Goal: Task Accomplishment & Management: Manage account settings

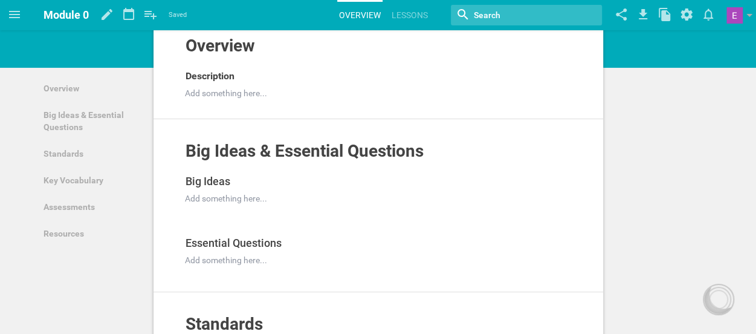
scroll to position [53, 0]
click at [206, 94] on div at bounding box center [370, 93] width 369 height 12
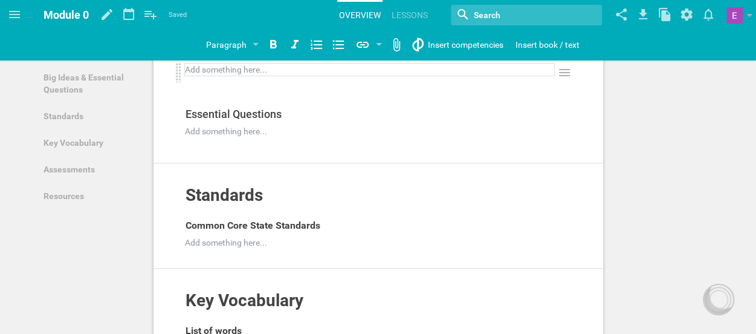
scroll to position [203, 0]
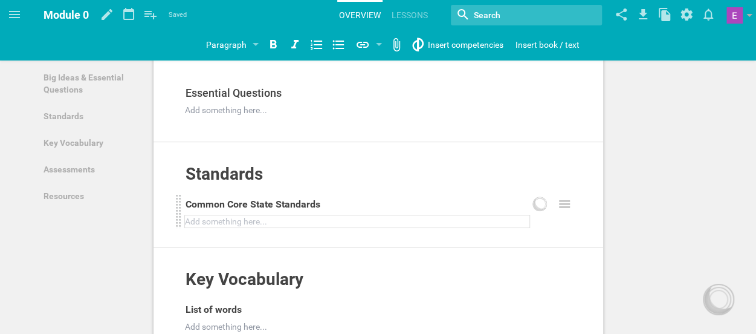
click at [201, 215] on div at bounding box center [358, 221] width 344 height 12
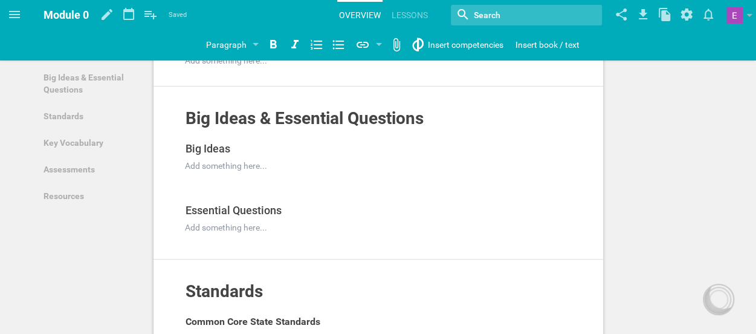
scroll to position [85, 0]
click at [219, 226] on div at bounding box center [370, 228] width 369 height 12
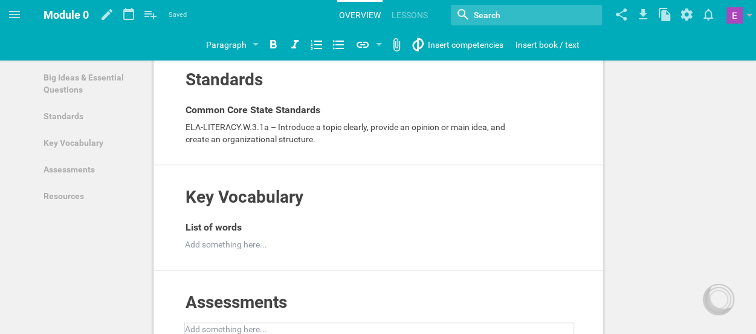
scroll to position [297, 0]
click at [195, 242] on div at bounding box center [370, 245] width 369 height 12
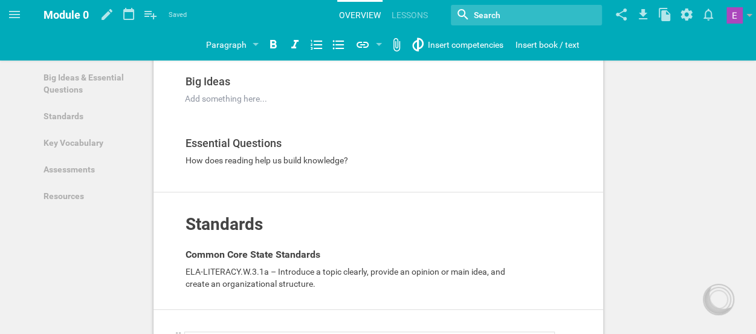
scroll to position [19, 0]
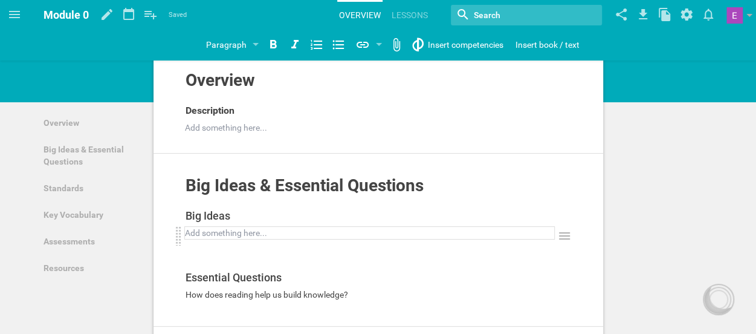
click at [212, 236] on div at bounding box center [370, 233] width 369 height 12
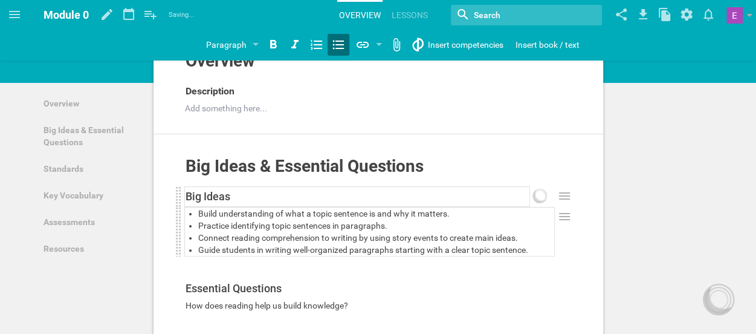
scroll to position [39, 0]
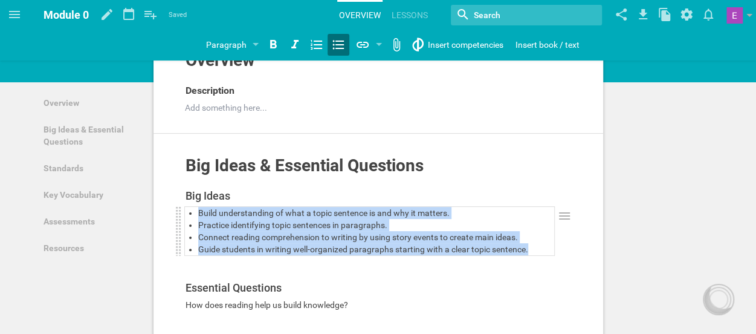
drag, startPoint x: 530, startPoint y: 284, endPoint x: 192, endPoint y: 212, distance: 344.8
click at [192, 212] on ul "Build understanding of what a topic sentence is and why it matters. Practice id…" at bounding box center [370, 231] width 369 height 48
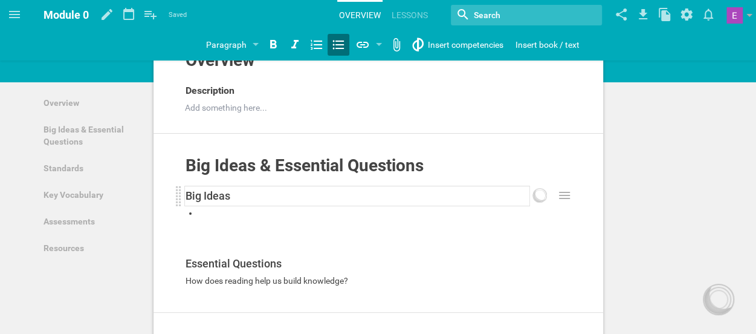
click at [200, 203] on div "Big Ideas" at bounding box center [358, 195] width 344 height 19
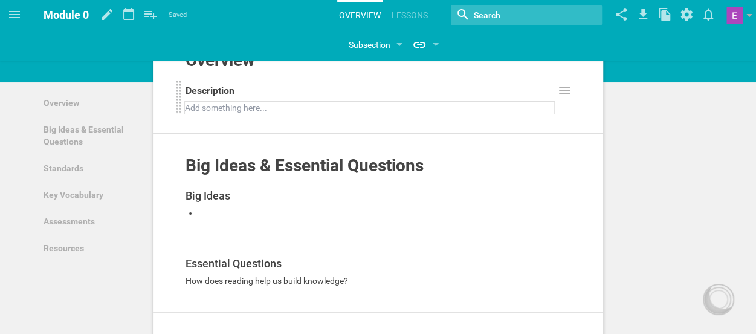
click at [208, 102] on div at bounding box center [370, 108] width 369 height 12
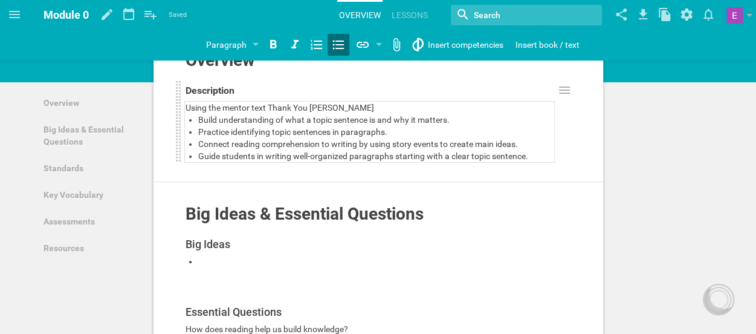
click at [360, 103] on div "Using the mentor text Thank You [PERSON_NAME]" at bounding box center [370, 108] width 369 height 12
click at [223, 279] on div at bounding box center [376, 267] width 356 height 24
click at [206, 279] on div at bounding box center [376, 267] width 356 height 24
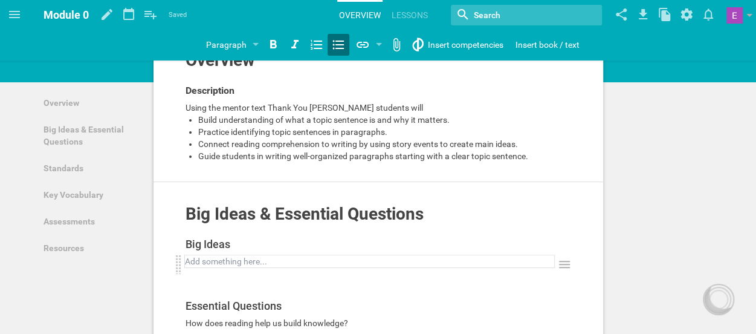
click at [193, 267] on div at bounding box center [370, 261] width 369 height 12
click at [340, 48] on icon at bounding box center [338, 45] width 11 height 9
click at [202, 267] on div at bounding box center [376, 261] width 356 height 12
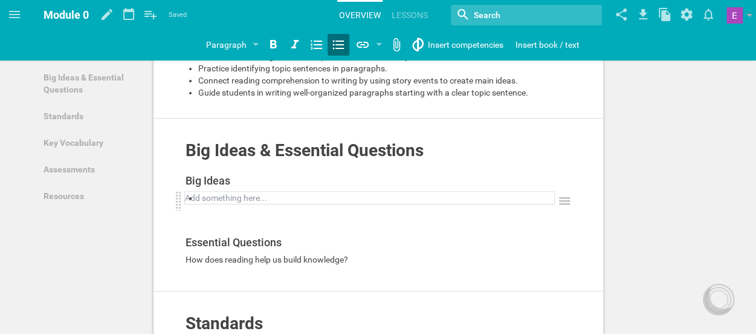
scroll to position [126, 0]
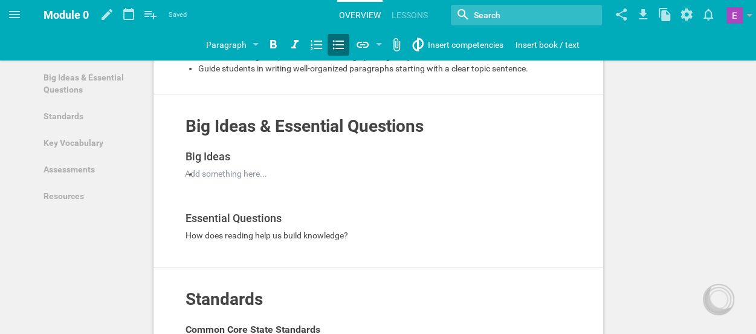
click at [337, 43] on icon at bounding box center [338, 44] width 15 height 15
click at [323, 47] on div at bounding box center [317, 45] width 22 height 22
click at [316, 45] on icon at bounding box center [317, 44] width 15 height 15
click at [337, 44] on icon at bounding box center [338, 45] width 11 height 9
click at [346, 42] on div at bounding box center [339, 45] width 22 height 22
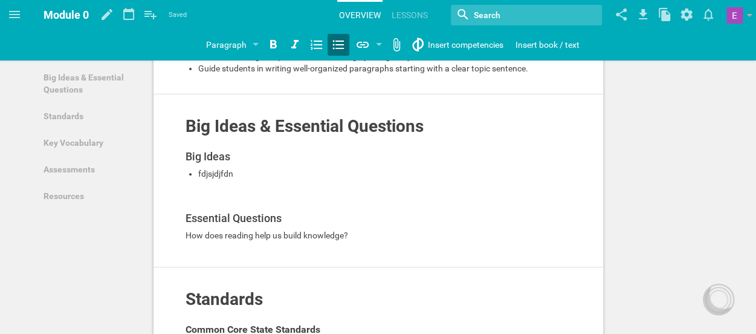
click at [226, 238] on div "Big Ideas Add to other unit ... Duplicate Hide from public Delete fdjsjdjfdn Ad…" at bounding box center [374, 197] width 399 height 102
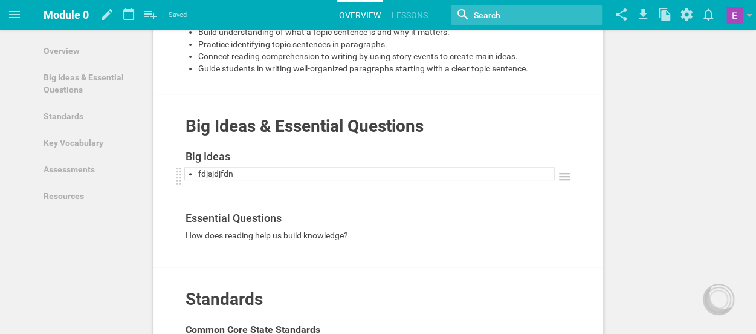
click at [219, 178] on span "fdjsjdjfdn" at bounding box center [215, 174] width 35 height 10
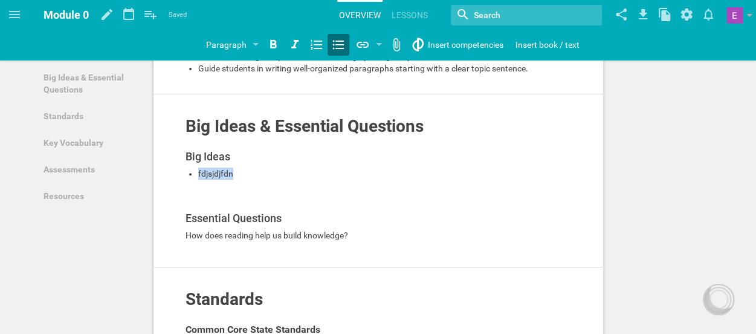
drag, startPoint x: 243, startPoint y: 218, endPoint x: 173, endPoint y: 221, distance: 70.2
click at [173, 221] on div "Big Ideas & Essential Questions Add to other unit ... Hide from public Big Idea…" at bounding box center [379, 180] width 450 height 173
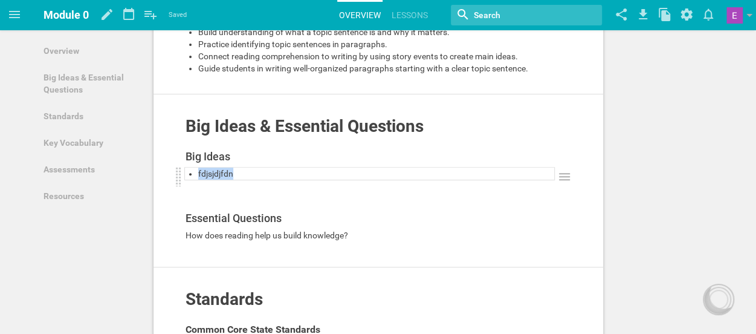
click at [228, 178] on span "fdjsjdjfdn" at bounding box center [215, 174] width 35 height 10
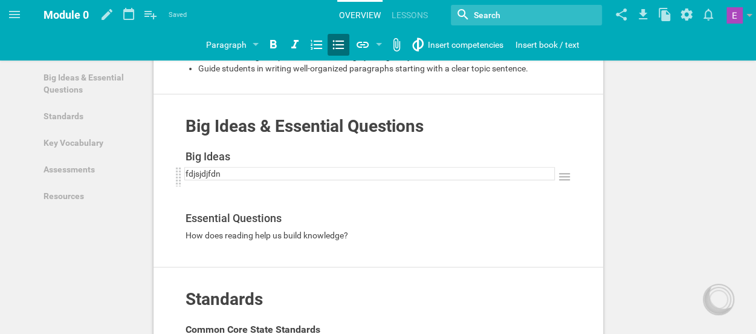
click at [340, 48] on icon at bounding box center [338, 45] width 11 height 9
click at [243, 180] on div "fdjsjdjfdn" at bounding box center [370, 173] width 369 height 12
click at [340, 51] on icon at bounding box center [338, 44] width 15 height 15
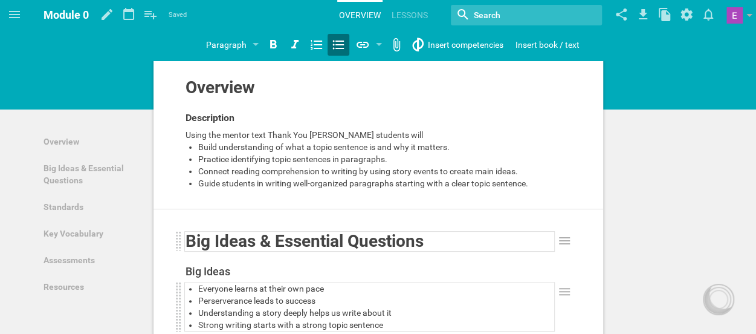
scroll to position [0, 0]
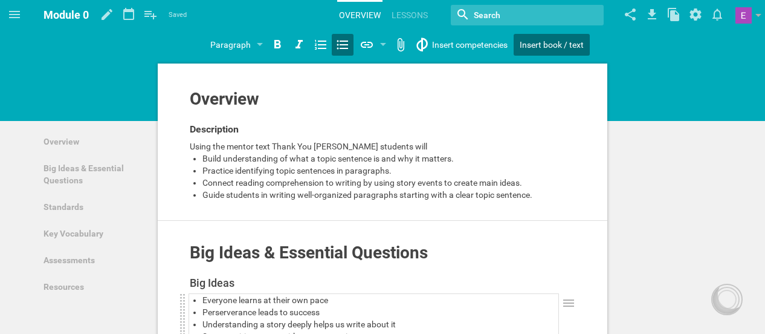
click at [524, 51] on div "Home Planner My Libraries My Curriculum My Files Module 0 Saved My favorites An…" at bounding box center [382, 167] width 765 height 334
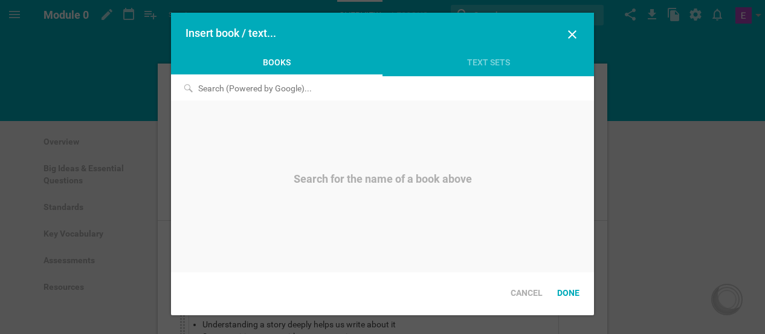
click at [313, 89] on input at bounding box center [315, 88] width 288 height 24
click at [313, 89] on input "T" at bounding box center [315, 88] width 288 height 24
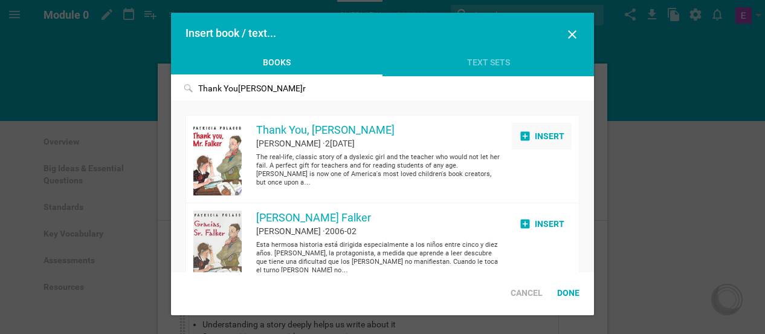
type input "Thank You[PERSON_NAME]r"
click at [536, 134] on div "Insert" at bounding box center [542, 136] width 60 height 27
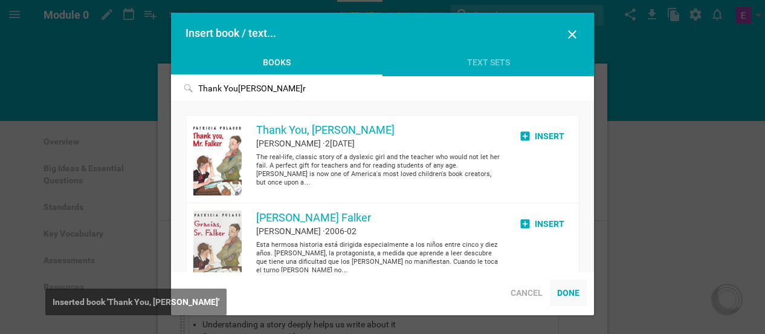
click at [567, 299] on div "Done" at bounding box center [568, 292] width 37 height 27
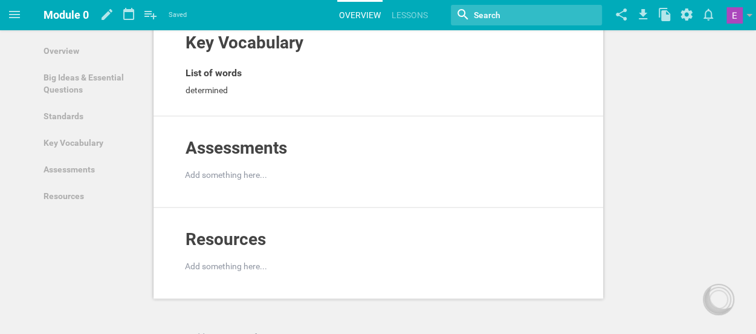
scroll to position [518, 0]
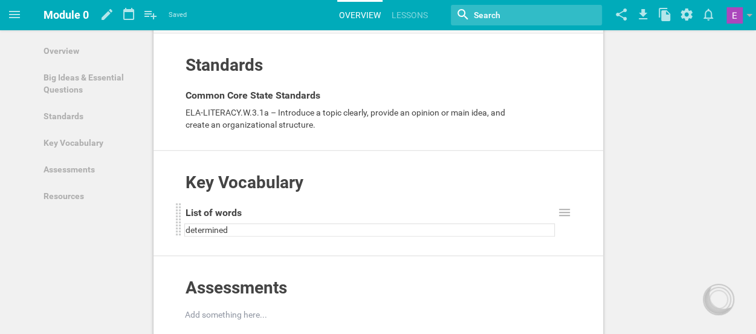
click at [249, 236] on div "determined" at bounding box center [370, 230] width 369 height 12
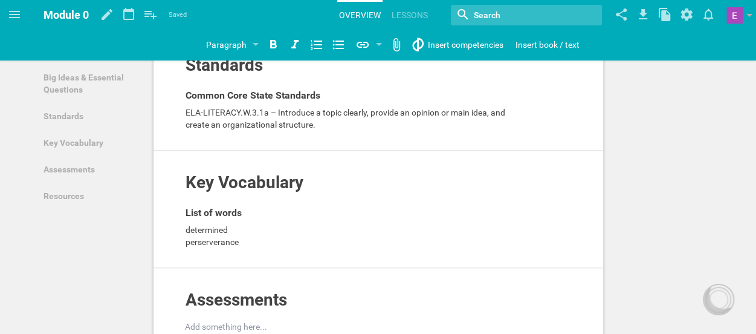
click at [638, 232] on div "Overview Add to other unit ... Hide from public Description Using the mentor te…" at bounding box center [378, 101] width 756 height 1238
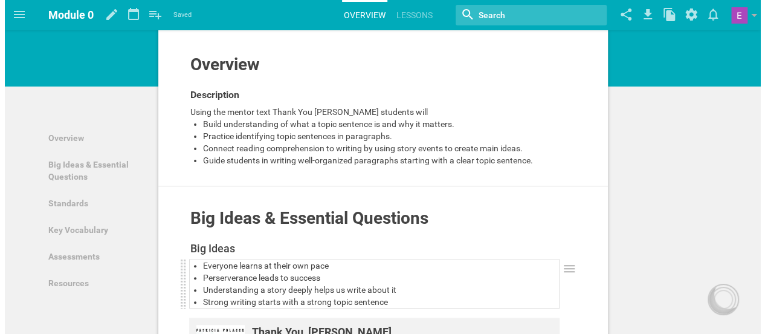
scroll to position [0, 0]
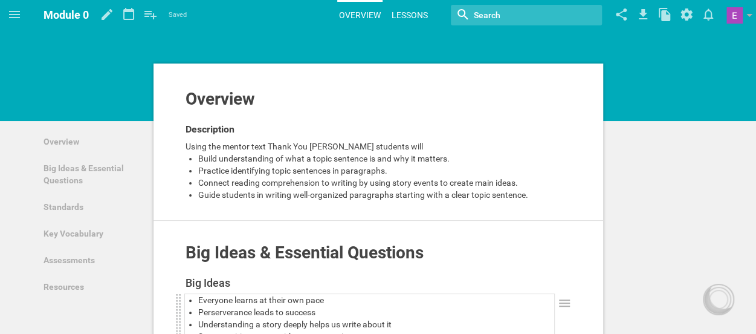
click at [402, 18] on link "Lessons" at bounding box center [410, 15] width 40 height 27
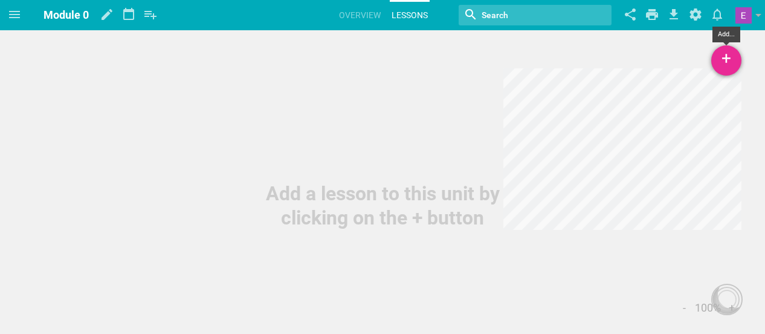
click at [721, 63] on div "+" at bounding box center [727, 60] width 30 height 30
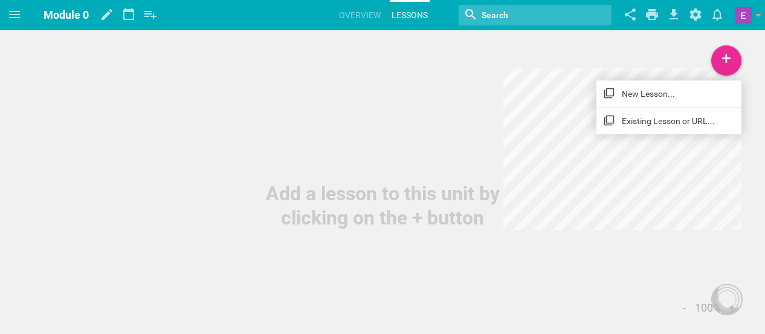
click at [663, 94] on link "New Lesson..." at bounding box center [669, 93] width 145 height 27
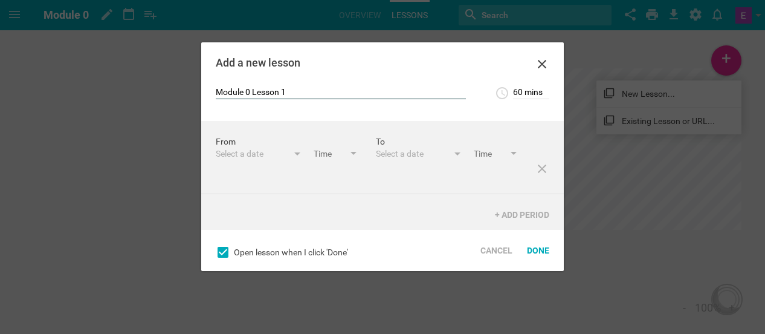
type input "Module 0 Lesson 1"
click at [231, 148] on div "Select a date" at bounding box center [252, 154] width 73 height 12
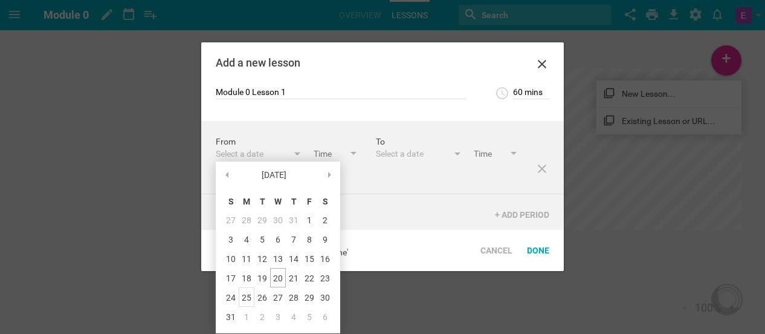
click at [247, 294] on div "25" at bounding box center [247, 296] width 16 height 19
click at [412, 248] on div "Open lesson when I click 'Done' Cancel Done" at bounding box center [382, 250] width 363 height 41
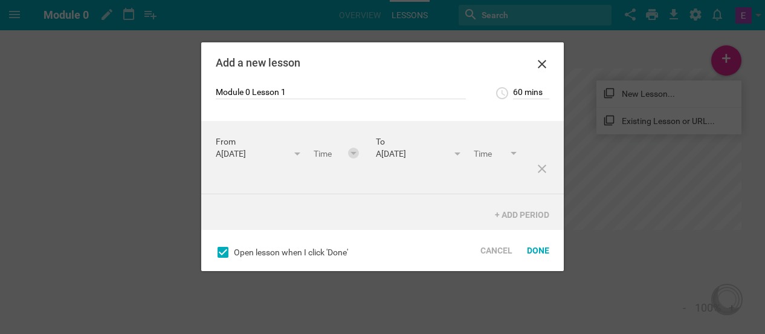
click at [351, 157] on div at bounding box center [354, 154] width 6 height 5
type input "9:30am"
type input "10:30am"
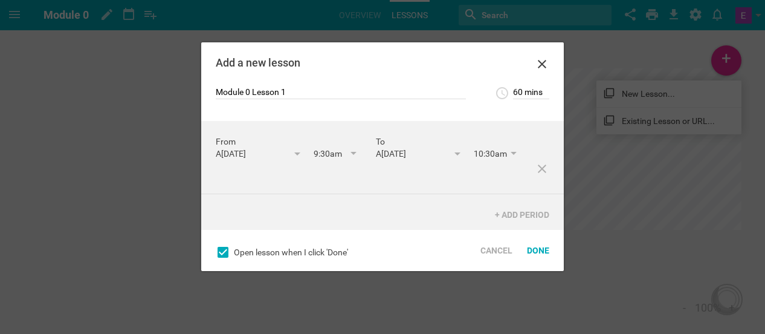
click at [238, 194] on div "From [DATE] August 25 S M T W T F S 27 28 29 30 31 1 2 3 4 5 6 7 8 9 10 11 12 1…" at bounding box center [382, 157] width 363 height 73
click at [474, 161] on input "10:30am" at bounding box center [496, 155] width 45 height 14
click at [532, 92] on input "60 mins" at bounding box center [531, 93] width 36 height 12
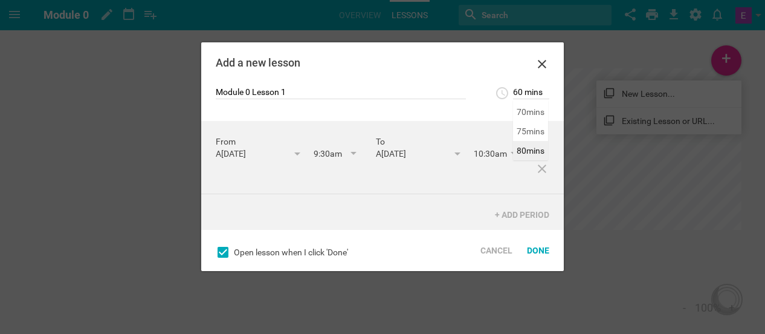
type input "80 mins"
click at [531, 145] on div "Add a new lesson Module 0 Lesson 1 80 mins 5 mins 10 mins 15 mins 20 mins 25 mi…" at bounding box center [382, 156] width 363 height 229
click at [474, 161] on input "10:30am" at bounding box center [496, 155] width 45 height 14
type input "11:30am"
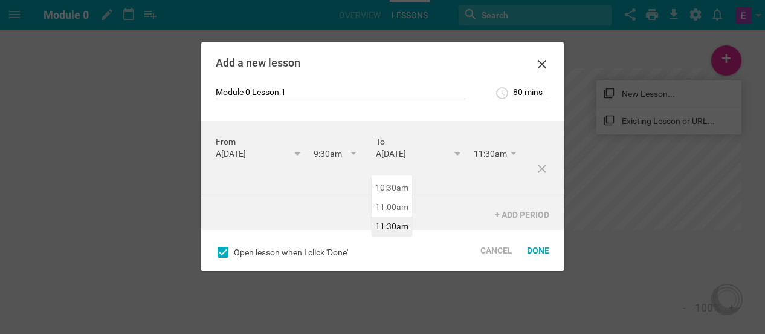
click at [391, 221] on div "From [DATE] August 25 S M T W T F S 27 28 29 30 31 1 2 3 4 5 6 7 8 9 10 11 12 1…" at bounding box center [382, 175] width 363 height 109
click at [422, 194] on div "From [DATE] August 25 S M T W T F S 27 28 29 30 31 1 2 3 4 5 6 7 8 9 10 11 12 1…" at bounding box center [382, 157] width 363 height 73
click at [495, 213] on div "+ Add Period" at bounding box center [522, 209] width 69 height 27
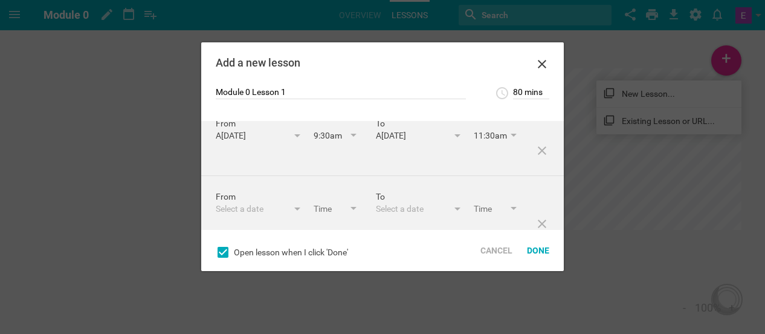
scroll to position [104, 0]
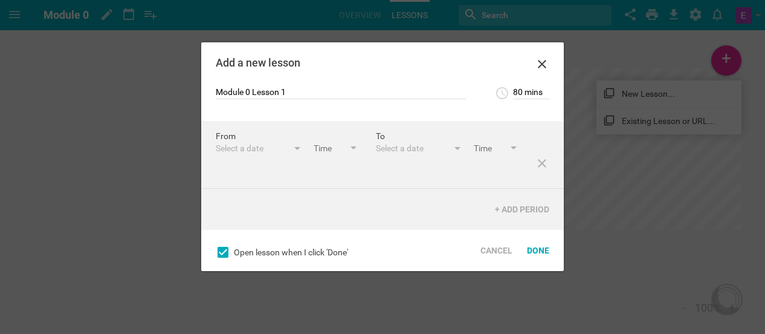
click at [258, 142] on div "Select a date" at bounding box center [252, 148] width 73 height 12
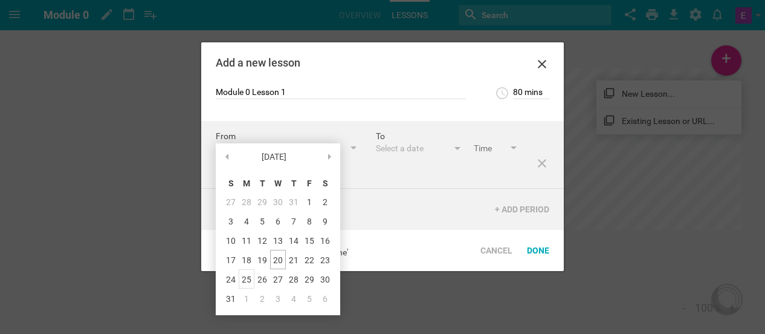
click at [0, 0] on div "25" at bounding box center [0, 0] width 0 height 0
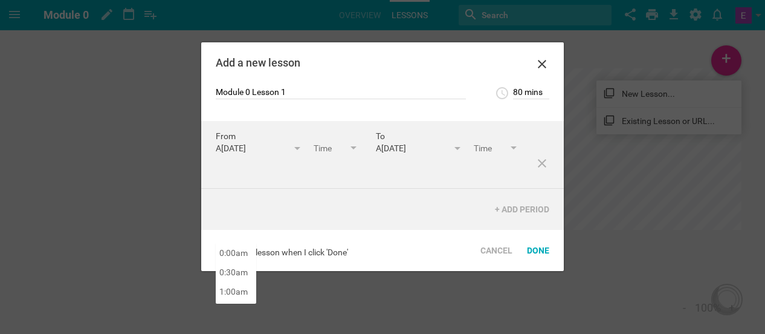
scroll to position [832, 0]
click at [314, 149] on input "text" at bounding box center [336, 149] width 45 height 14
type input "2:00pm"
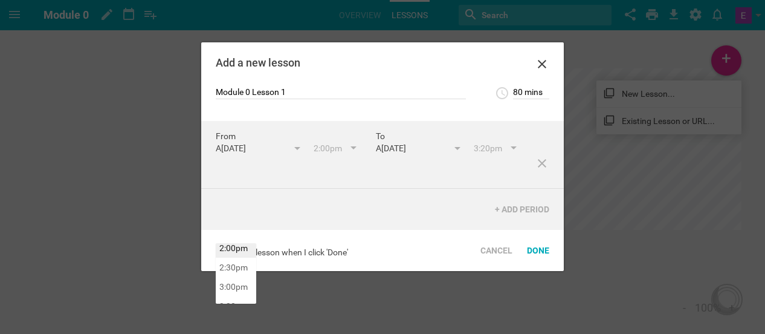
click at [236, 248] on div "Add a new lesson Module 0 Lesson 1 80 mins 5 mins 10 mins 15 mins 20 mins 25 mi…" at bounding box center [382, 156] width 363 height 229
click at [221, 252] on icon at bounding box center [223, 252] width 11 height 11
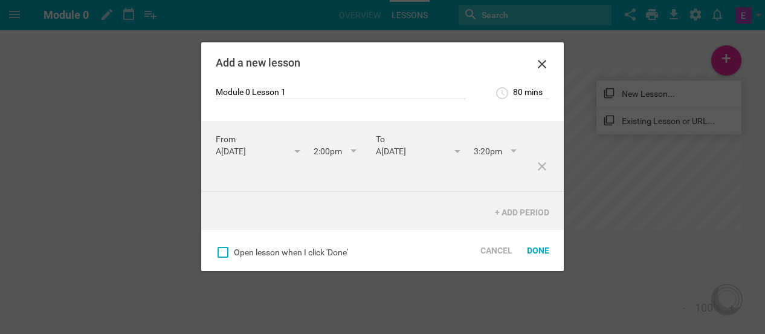
scroll to position [77, 0]
click at [474, 158] on input "3:20pm" at bounding box center [496, 151] width 45 height 14
type input "3:30pm"
click at [391, 267] on div "Add a new lesson Module 0 Lesson 1 80 mins 5 mins 10 mins 15 mins 20 mins 25 mi…" at bounding box center [382, 156] width 363 height 229
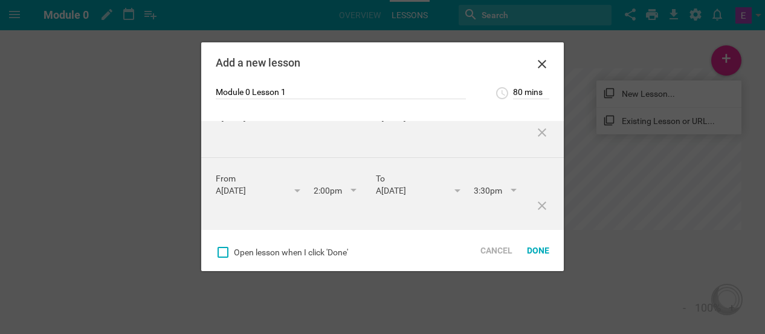
scroll to position [36, 0]
click at [519, 92] on input "80 mins" at bounding box center [531, 93] width 36 height 12
type input "90 mins"
click at [504, 183] on div "From A[DATE] August 25 S M T W T F S 27 28 29 30 31 1 2 3 4 5 6 7 8 9 10 11 12 …" at bounding box center [382, 194] width 363 height 73
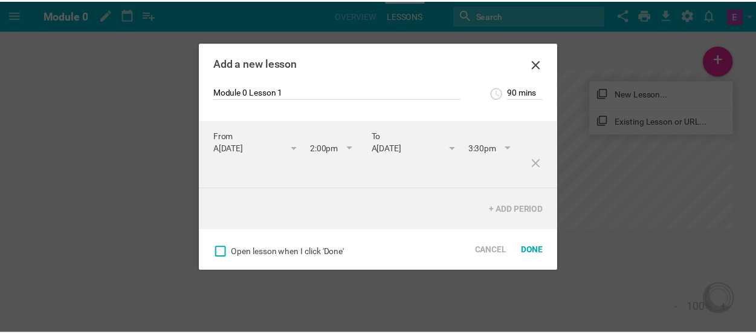
scroll to position [104, 0]
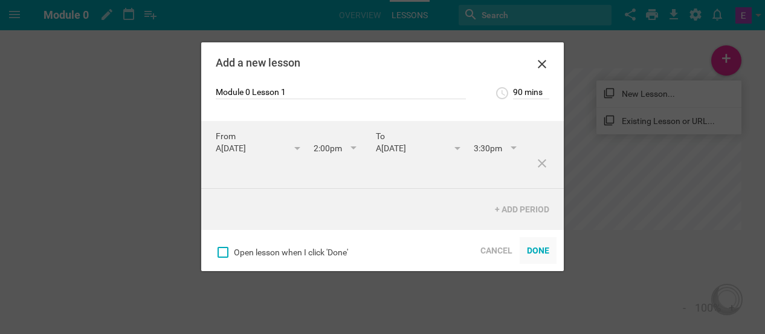
click at [533, 252] on div "Done" at bounding box center [538, 250] width 37 height 27
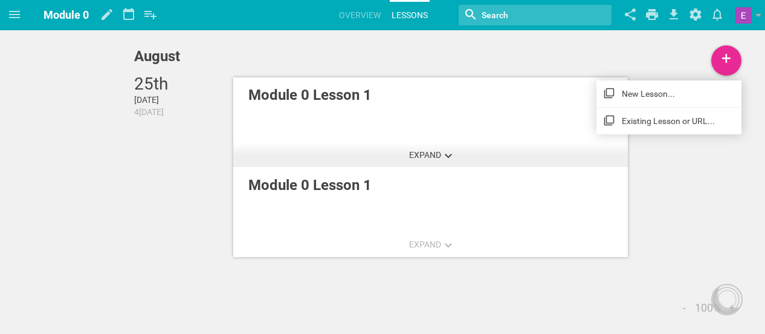
click at [434, 156] on span "Expand" at bounding box center [425, 155] width 32 height 10
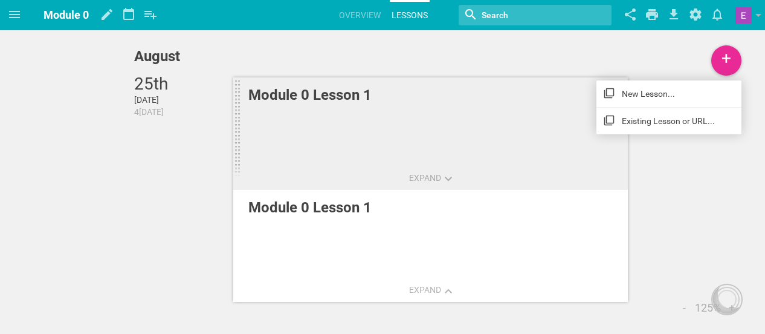
click at [410, 122] on link "Module 0 Lesson 1" at bounding box center [430, 135] width 395 height 116
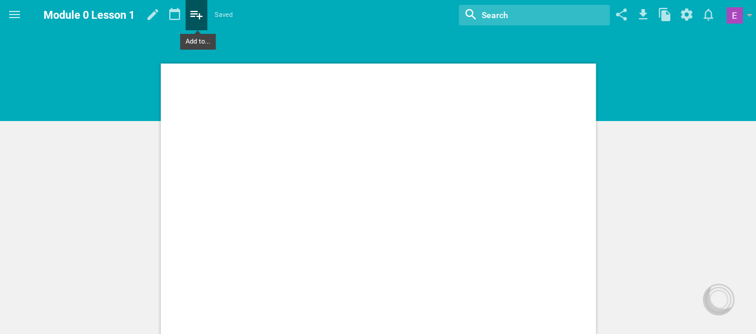
click at [196, 22] on icon at bounding box center [197, 14] width 22 height 29
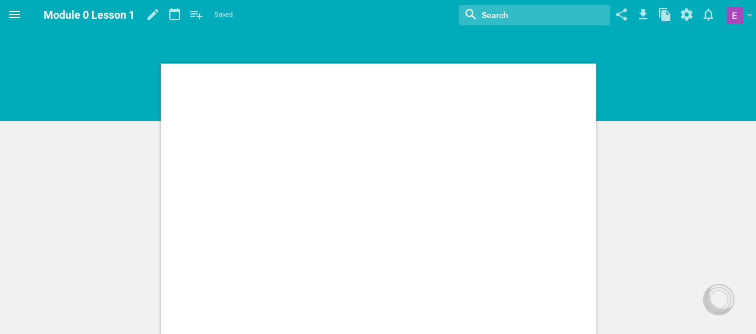
click at [12, 9] on icon at bounding box center [14, 14] width 15 height 15
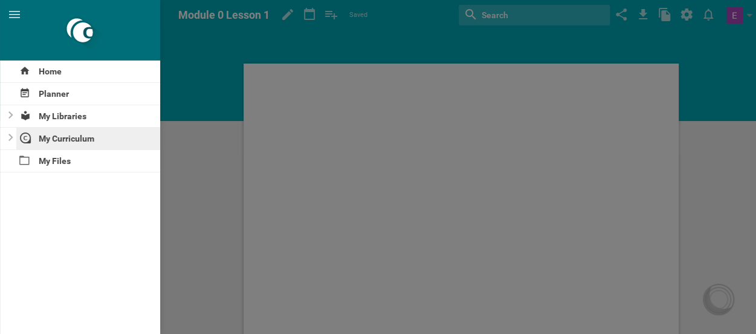
click at [50, 138] on div "My Curriculum" at bounding box center [88, 139] width 144 height 22
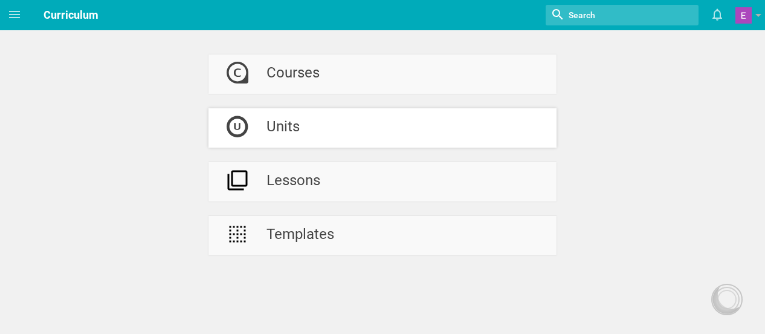
click at [246, 125] on icon at bounding box center [237, 126] width 21 height 21
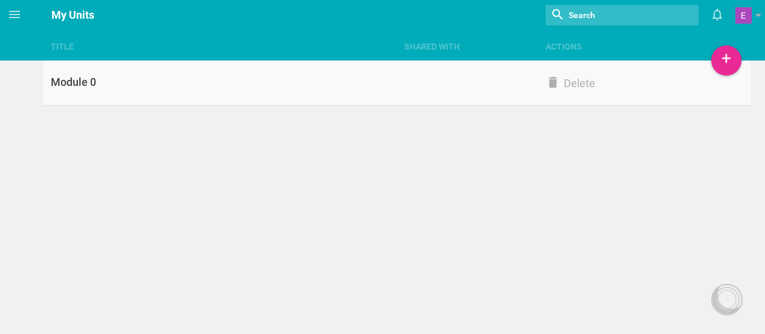
click at [77, 84] on div "Module 0" at bounding box center [221, 82] width 354 height 15
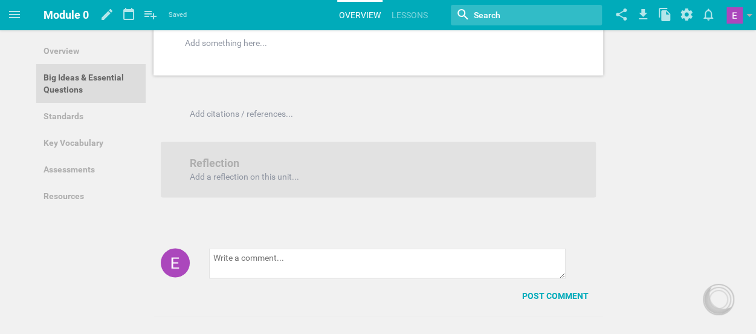
scroll to position [944, 0]
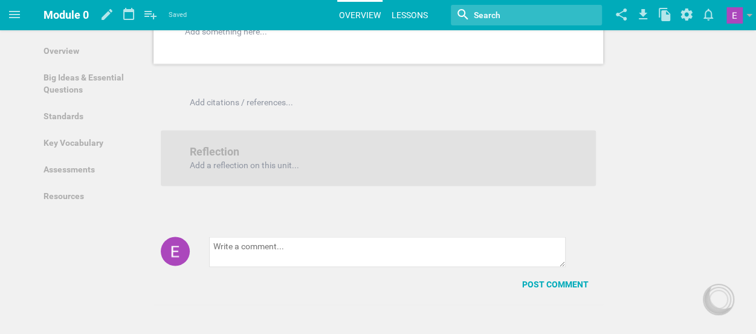
click at [418, 13] on link "Lessons" at bounding box center [410, 15] width 40 height 27
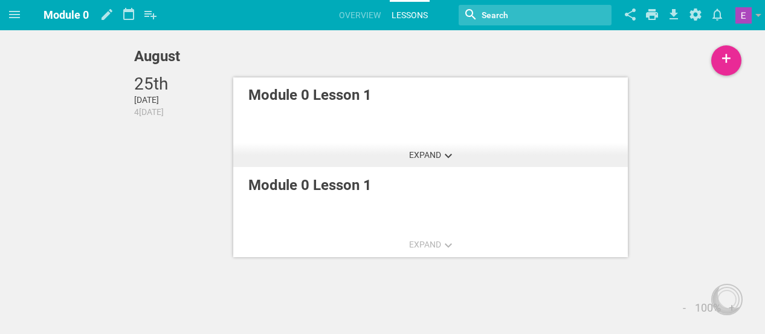
click at [433, 151] on span "Expand" at bounding box center [425, 155] width 32 height 10
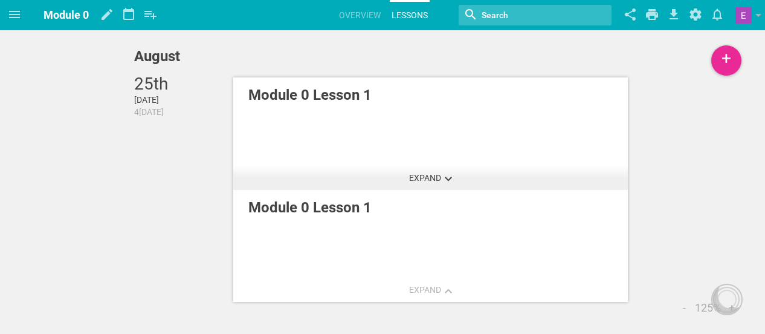
click at [448, 184] on button "Expand" at bounding box center [430, 178] width 57 height 24
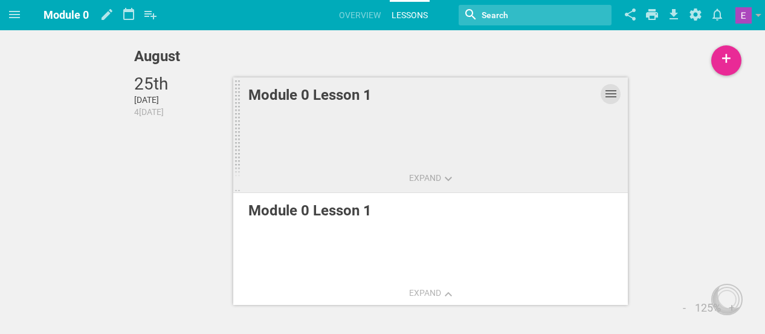
click at [610, 99] on icon at bounding box center [611, 93] width 15 height 15
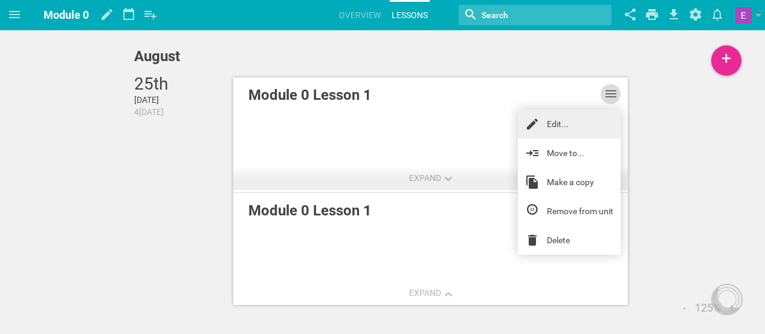
click at [587, 124] on link "Edit..." at bounding box center [569, 123] width 103 height 29
type input "90 mins"
type input "9:30am"
type input "11:30am"
type input "Module 0 Lesson 1"
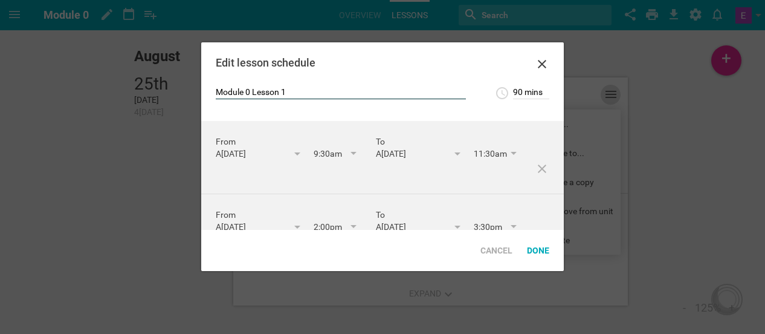
scroll to position [104, 0]
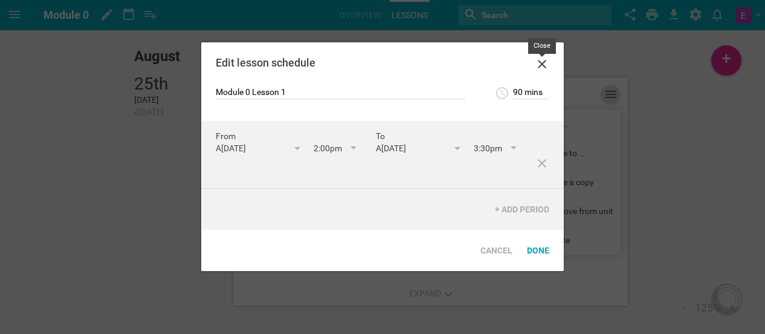
click at [545, 70] on icon at bounding box center [542, 64] width 15 height 15
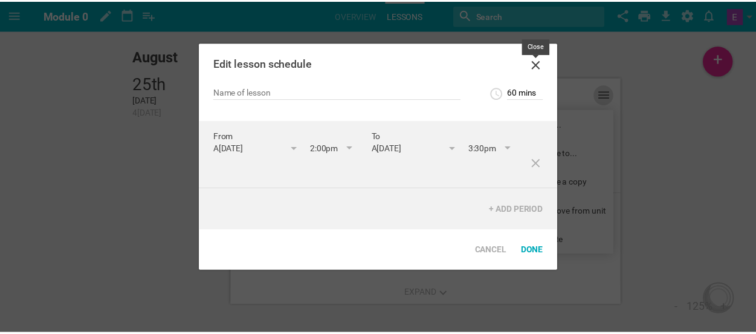
scroll to position [0, 0]
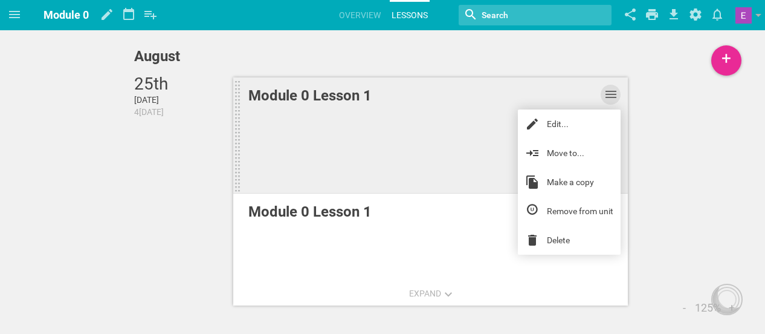
click at [436, 166] on link "Module 0 Lesson 1" at bounding box center [430, 135] width 395 height 116
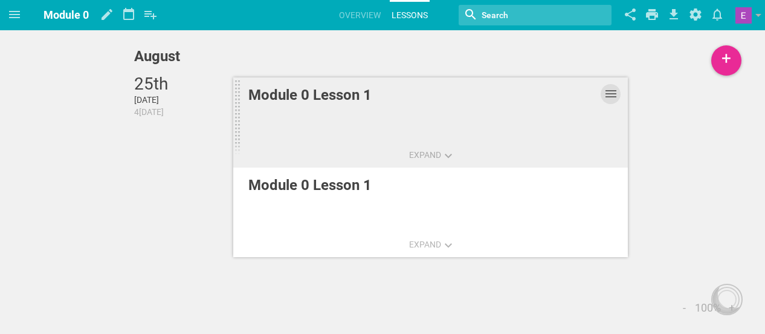
click at [609, 92] on icon at bounding box center [611, 93] width 15 height 15
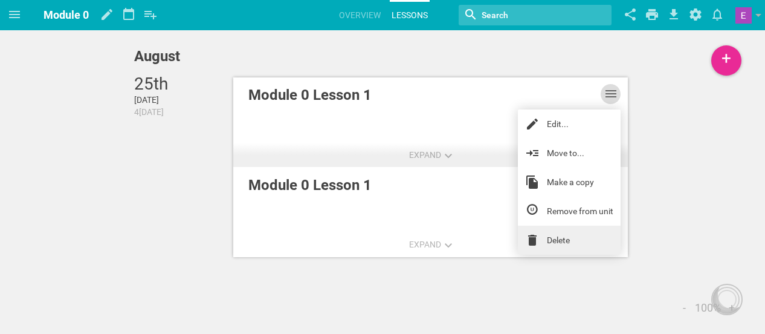
click at [545, 243] on link "Delete" at bounding box center [569, 240] width 103 height 29
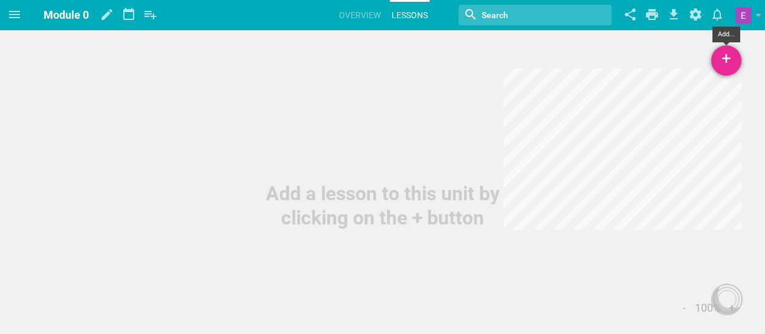
click at [729, 71] on div "+" at bounding box center [727, 60] width 30 height 30
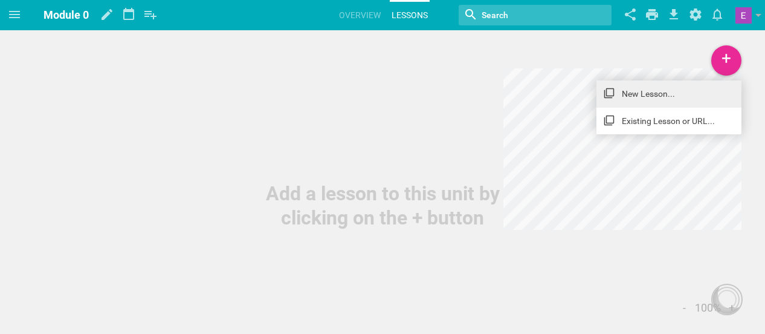
click at [686, 102] on link "New Lesson..." at bounding box center [669, 93] width 145 height 27
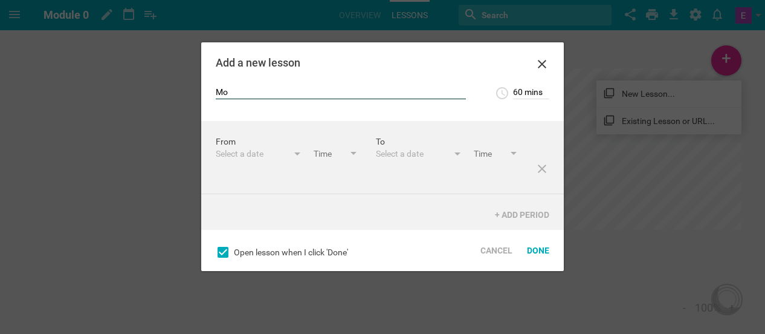
type input "Module 0 Lesson 1"
click at [256, 152] on div "Select a date" at bounding box center [252, 154] width 73 height 12
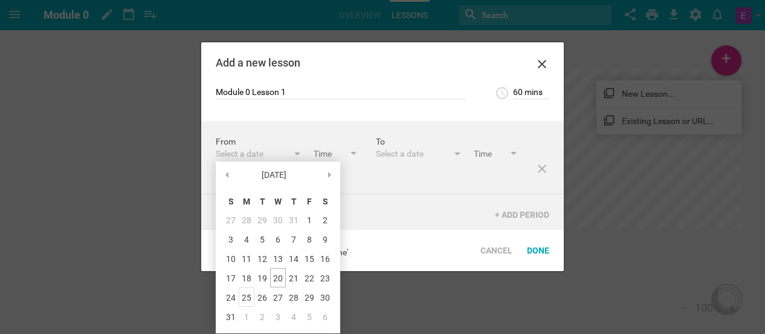
click at [248, 288] on div "25" at bounding box center [247, 296] width 16 height 19
click at [368, 206] on div "From [DATE] August 25 S M T W T F S 27 28 29 30 31 1 2 3 4 5 6 7 8 9 10 11 12 1…" at bounding box center [382, 175] width 363 height 109
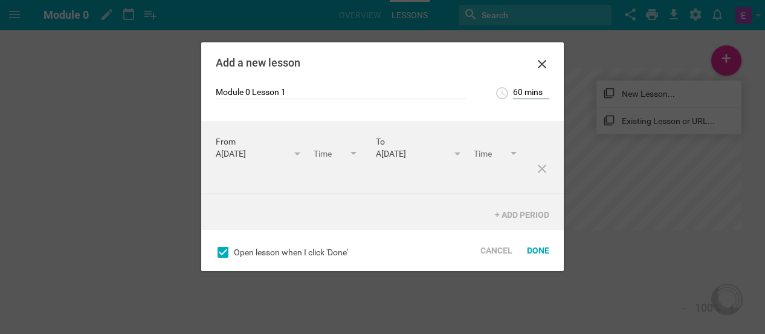
scroll to position [213, 0]
click at [518, 94] on input "60 mins" at bounding box center [531, 93] width 36 height 12
type input "90 mins"
click at [490, 106] on div "Module 0 Lesson 1 90 mins 5 mins 10 mins 15 mins 20 mins 25 mins 30 mins 35 min…" at bounding box center [382, 103] width 363 height 35
click at [351, 157] on div at bounding box center [354, 154] width 6 height 5
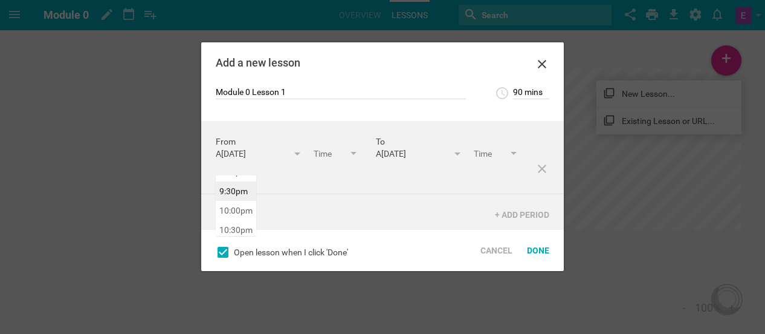
scroll to position [825, 0]
type input "9:30pm"
type input "11:00pm"
click at [238, 186] on div "From A[DATE] August 25 S M T W T F S 27 28 29 30 31 1 2 3 4 5 6 7 8 9 10 11 12 …" at bounding box center [382, 157] width 363 height 73
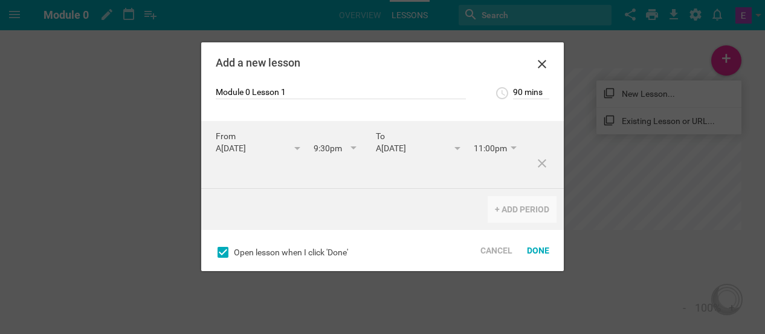
click at [502, 210] on div "+ Add Period" at bounding box center [522, 209] width 69 height 27
click at [251, 142] on div "Select a date" at bounding box center [252, 148] width 73 height 12
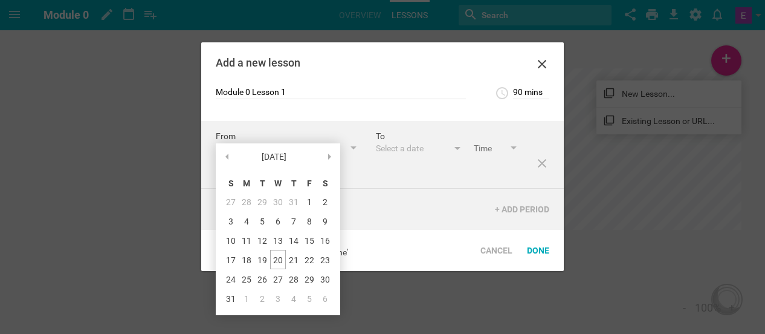
click at [375, 203] on div "From A[DATE] August 25 S M T W T F S 27 28 29 30 31 1 2 3 4 5 6 7 8 9 10 11 12 …" at bounding box center [382, 175] width 363 height 109
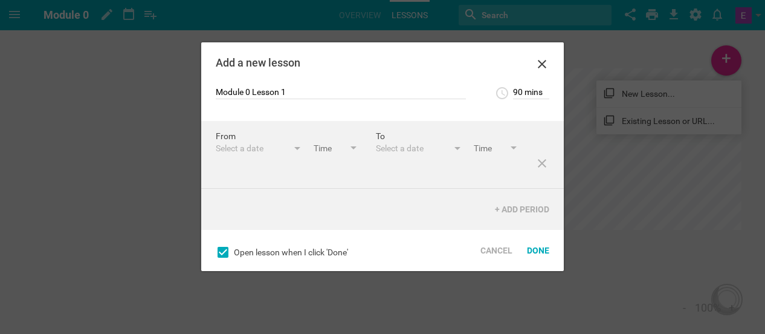
scroll to position [97, 0]
click at [535, 170] on icon at bounding box center [542, 163] width 15 height 15
click at [541, 258] on div "Done" at bounding box center [538, 250] width 37 height 27
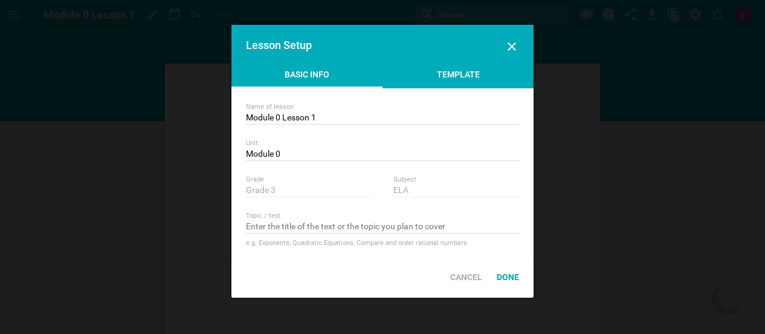
click at [446, 77] on div "Template" at bounding box center [458, 77] width 151 height 18
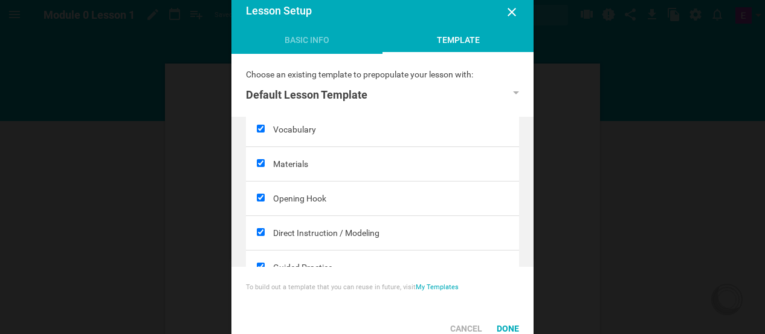
scroll to position [89, 0]
click at [264, 196] on input "checkbox" at bounding box center [261, 196] width 8 height 8
checkbox input "false"
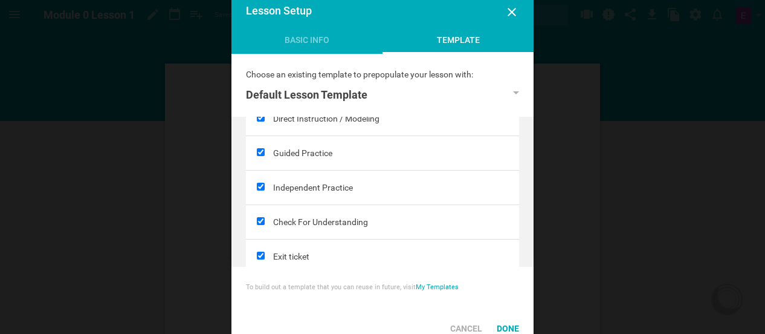
scroll to position [221, 0]
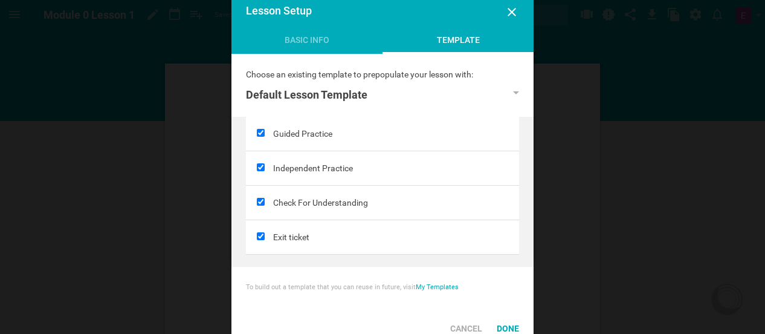
click at [262, 236] on input "checkbox" at bounding box center [261, 236] width 8 height 8
checkbox input "false"
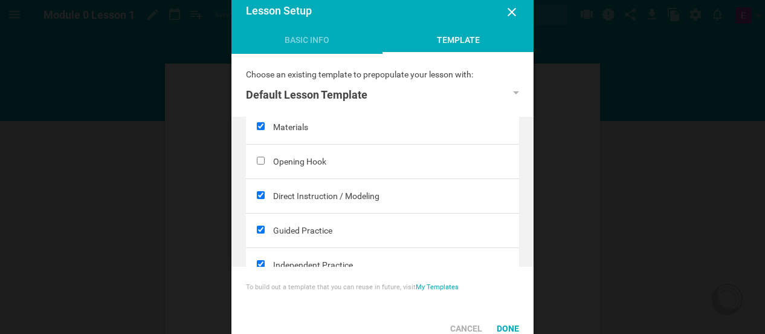
scroll to position [126, 0]
click at [263, 195] on input "checkbox" at bounding box center [261, 194] width 8 height 8
checkbox input "false"
click at [261, 160] on input "checkbox" at bounding box center [261, 159] width 8 height 8
checkbox input "true"
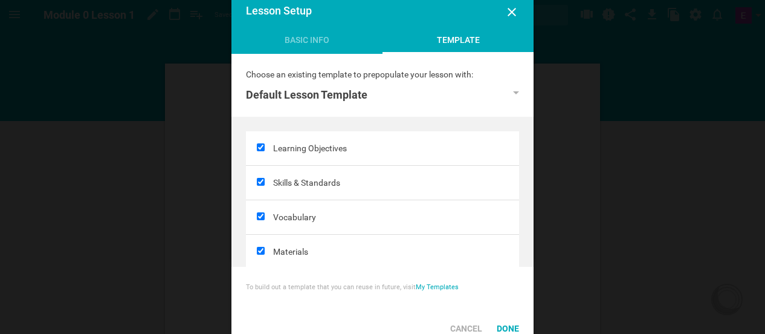
scroll to position [0, 0]
click at [265, 212] on div at bounding box center [259, 217] width 27 height 34
click at [259, 215] on input "checkbox" at bounding box center [261, 216] width 8 height 8
checkbox input "false"
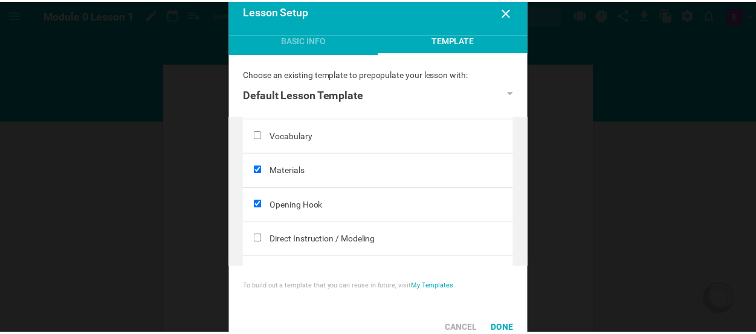
scroll to position [82, 0]
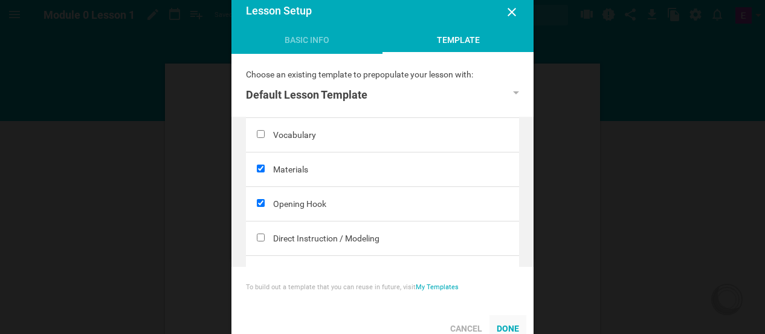
click at [507, 320] on div "Done" at bounding box center [508, 328] width 37 height 27
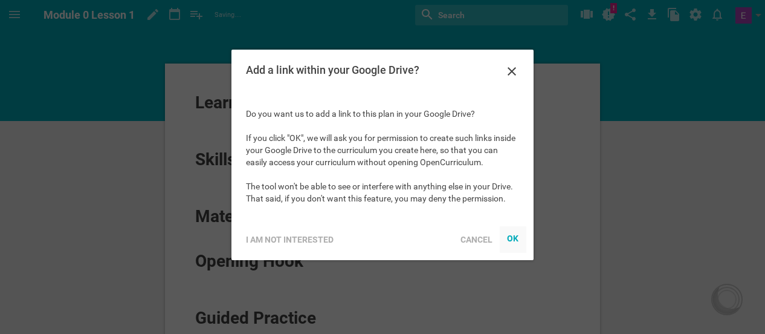
click at [512, 245] on div at bounding box center [513, 239] width 27 height 27
click at [517, 239] on div "OK" at bounding box center [513, 238] width 12 height 10
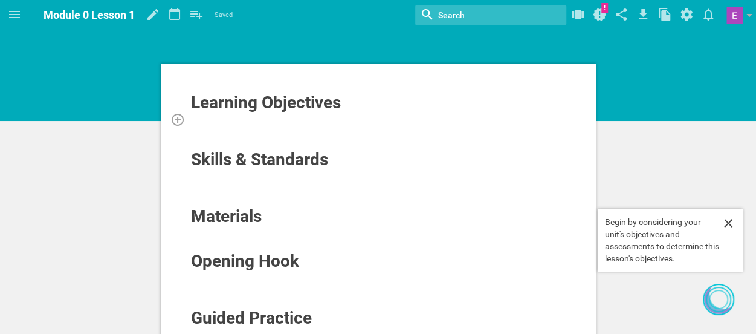
click at [298, 122] on div at bounding box center [378, 119] width 377 height 12
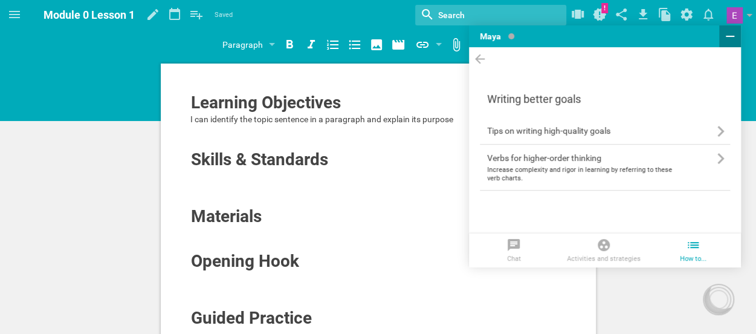
click at [722, 41] on button at bounding box center [730, 36] width 22 height 22
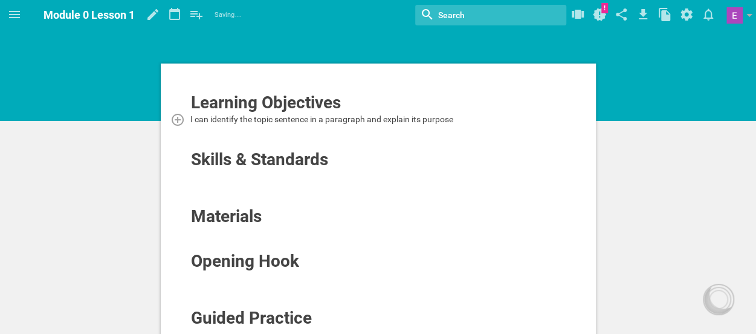
click at [464, 124] on div "I can identify the topic sentence in a paragraph and explain its purpose" at bounding box center [378, 119] width 377 height 12
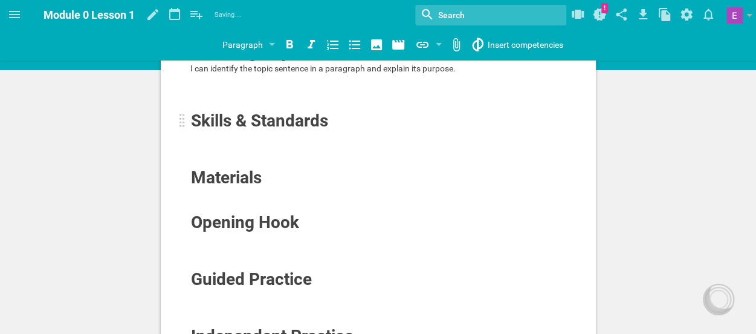
scroll to position [83, 0]
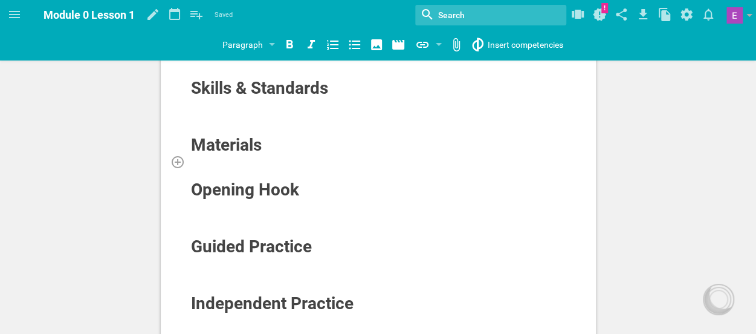
click at [207, 163] on div at bounding box center [378, 161] width 377 height 12
click at [209, 201] on div at bounding box center [378, 206] width 377 height 12
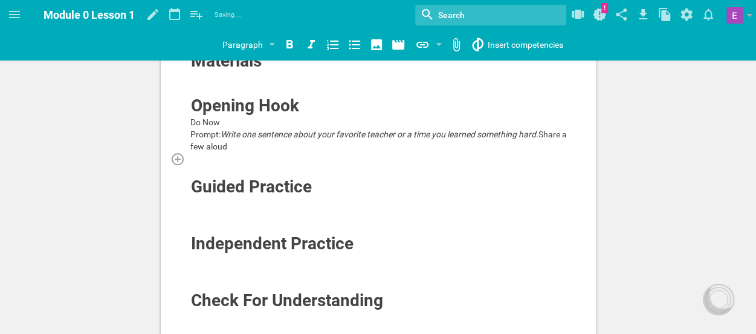
scroll to position [168, 0]
click at [204, 206] on div at bounding box center [378, 202] width 377 height 12
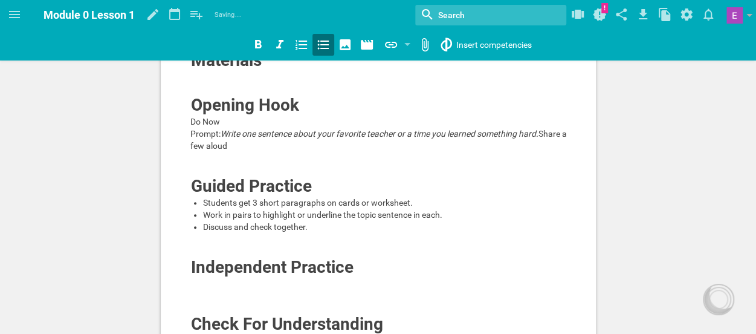
click at [210, 221] on div "Work in pairs to highlight or underline the topic sentence in each." at bounding box center [385, 215] width 364 height 12
click at [219, 209] on div "Students get 3 short paragraphs on cards or worksheet." at bounding box center [385, 202] width 364 height 12
click at [215, 257] on div at bounding box center [378, 251] width 377 height 12
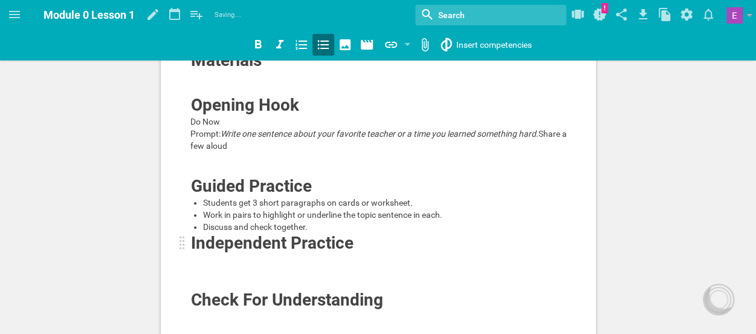
click at [215, 253] on span "Independent Practice" at bounding box center [272, 243] width 163 height 20
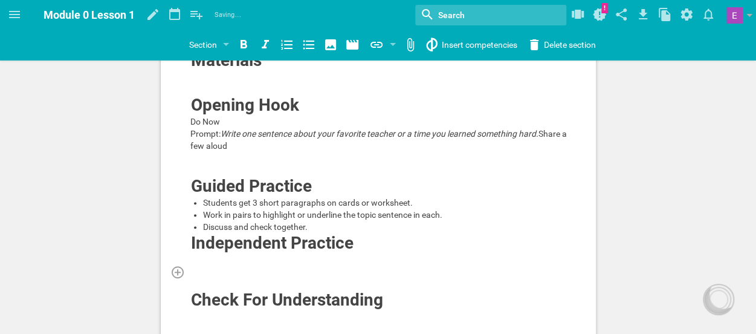
click at [198, 277] on div at bounding box center [378, 271] width 377 height 12
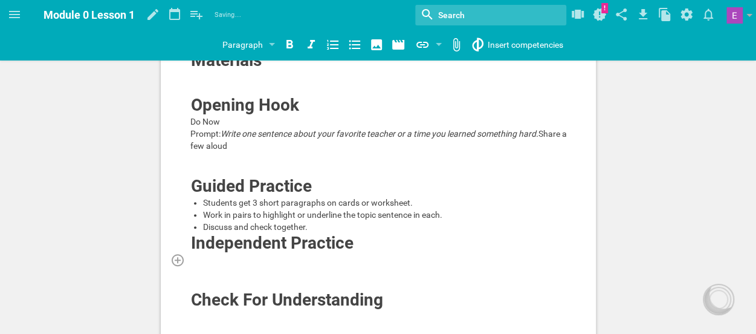
click at [196, 265] on div at bounding box center [378, 259] width 377 height 12
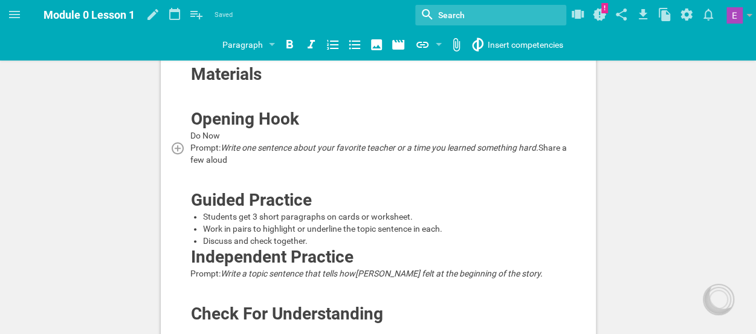
scroll to position [253, 0]
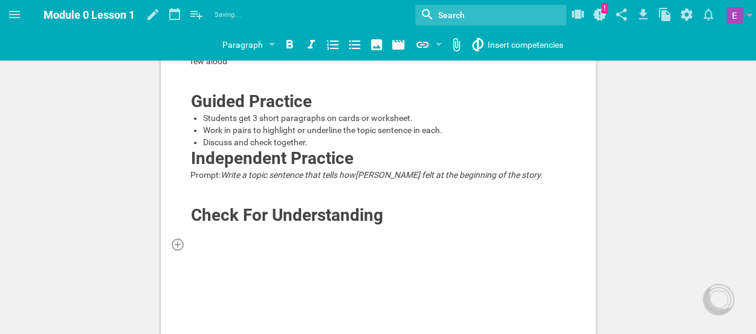
click at [197, 247] on div at bounding box center [378, 244] width 377 height 12
click at [195, 238] on div at bounding box center [378, 232] width 377 height 12
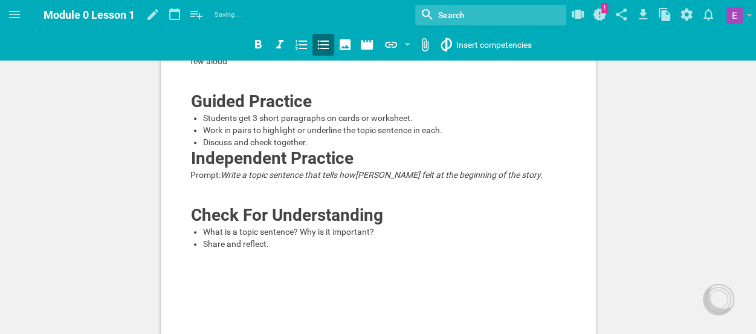
click at [211, 238] on div "What is a topic sentence? Why is it important?" at bounding box center [385, 232] width 364 height 12
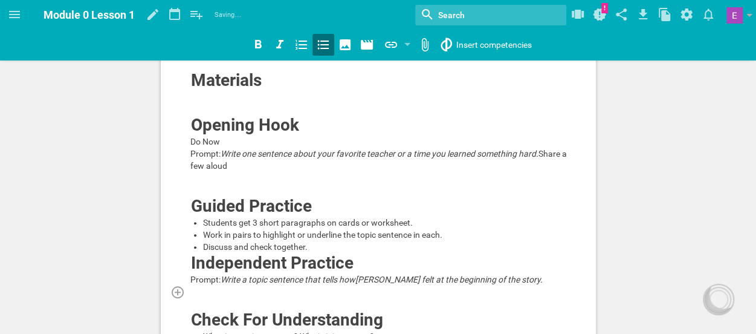
scroll to position [148, 0]
click at [283, 167] on div "Prompt: Write one sentence about your favorite teacher or a time you learned so…" at bounding box center [378, 160] width 377 height 24
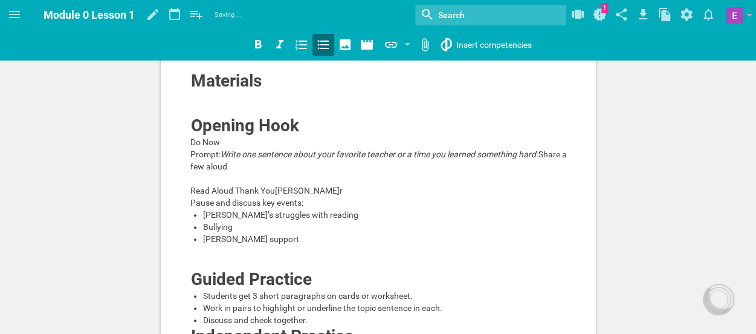
click at [201, 245] on ul "[PERSON_NAME]’s struggles with reading Bullying [PERSON_NAME]s support" at bounding box center [378, 227] width 377 height 36
click at [210, 221] on div "[PERSON_NAME]’s struggles with reading" at bounding box center [385, 215] width 364 height 12
click at [285, 236] on div "[PERSON_NAME] support" at bounding box center [385, 239] width 364 height 12
click at [319, 42] on icon at bounding box center [323, 44] width 15 height 15
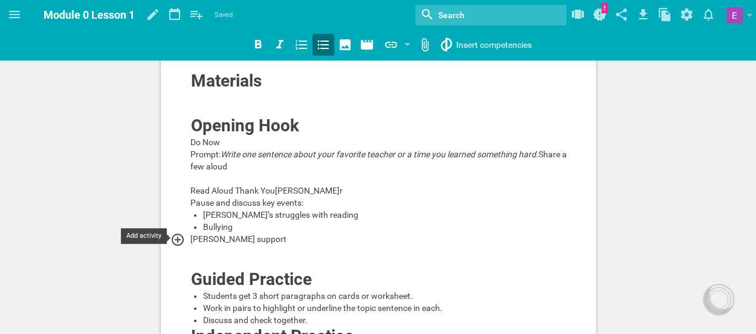
click at [189, 233] on div at bounding box center [181, 239] width 22 height 15
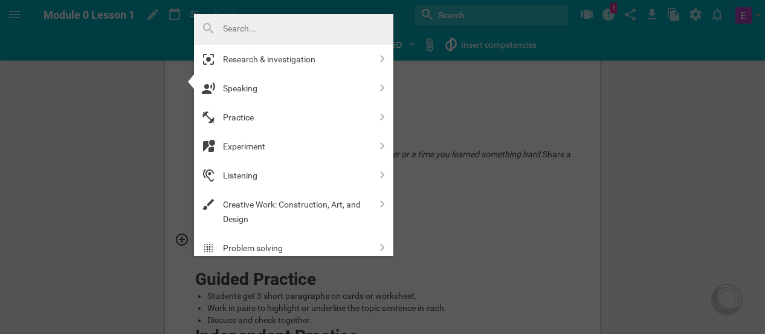
click at [409, 264] on div at bounding box center [382, 167] width 765 height 334
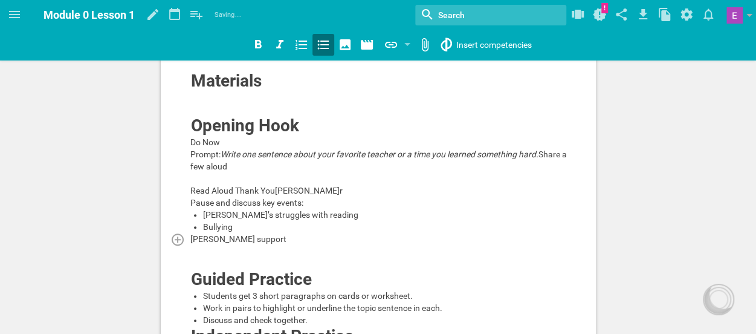
click at [195, 237] on span "[PERSON_NAME] support" at bounding box center [238, 239] width 96 height 10
click at [326, 48] on icon at bounding box center [323, 45] width 11 height 9
click at [296, 242] on div "[PERSON_NAME] support" at bounding box center [385, 239] width 364 height 12
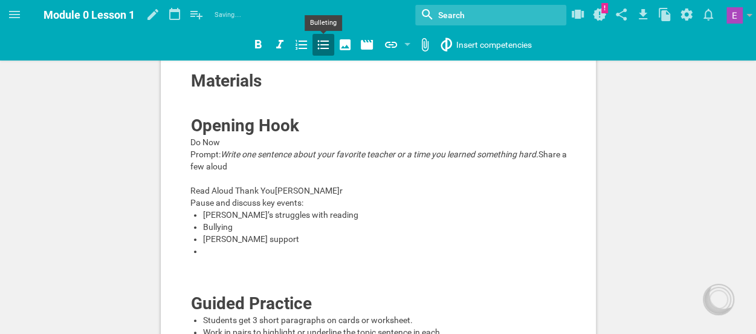
click at [330, 51] on icon at bounding box center [323, 44] width 15 height 15
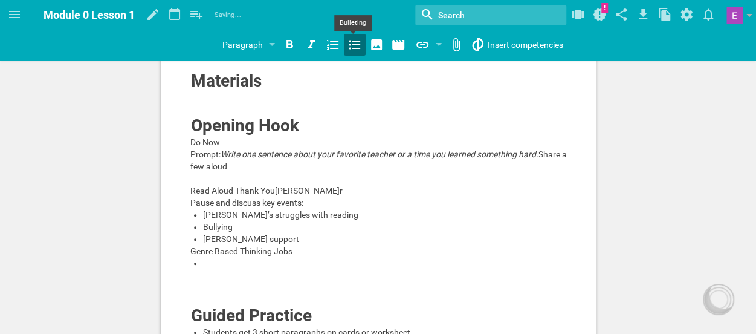
click at [354, 47] on icon at bounding box center [355, 44] width 15 height 15
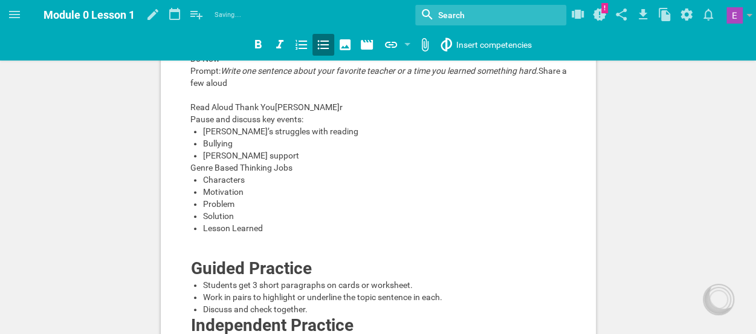
scroll to position [235, 0]
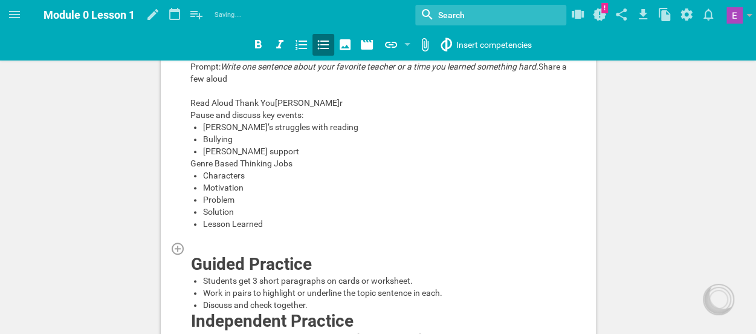
click at [230, 254] on div at bounding box center [378, 248] width 377 height 12
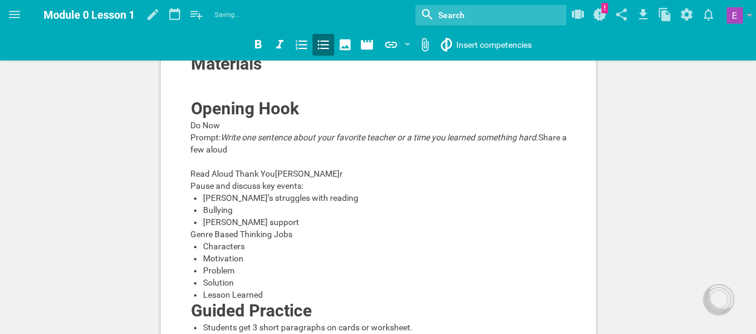
scroll to position [164, 0]
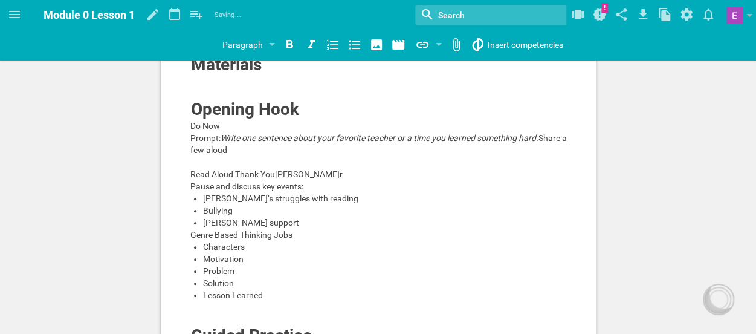
drag, startPoint x: 192, startPoint y: 316, endPoint x: 134, endPoint y: 277, distance: 69.8
click at [134, 277] on div "Learning Objectives I can identify the topic sentence in a paragraph and explai…" at bounding box center [378, 321] width 756 height 970
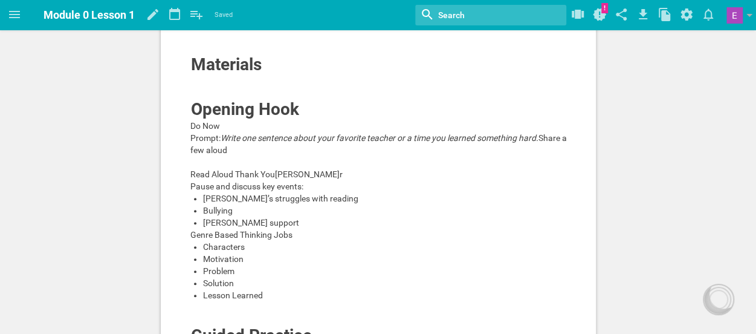
click at [203, 314] on div at bounding box center [378, 323] width 756 height 22
click at [200, 304] on div at bounding box center [378, 307] width 377 height 12
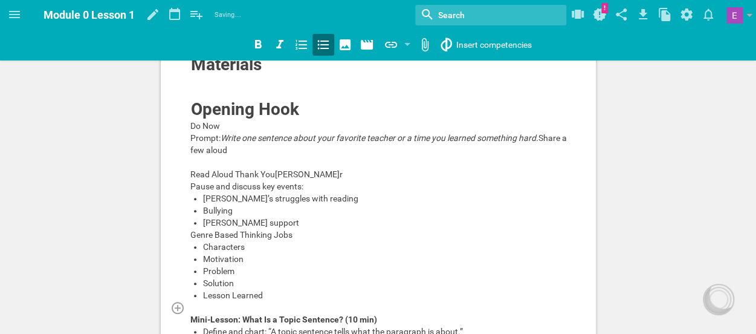
scroll to position [232, 0]
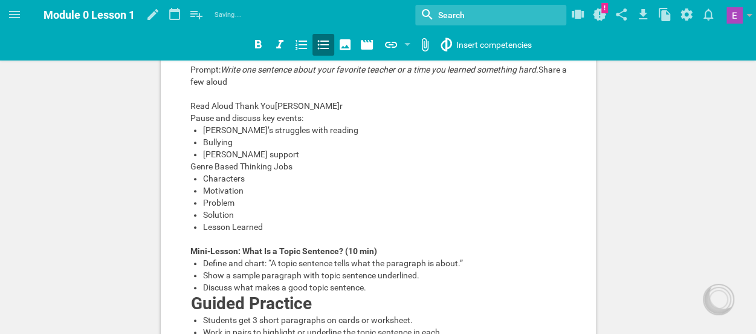
click at [215, 281] on div "Show a sample paragraph with topic sentence underlined." at bounding box center [385, 275] width 364 height 12
click at [215, 269] on div "Define and chart: “A topic sentence tells what the paragraph is about.”" at bounding box center [385, 263] width 364 height 12
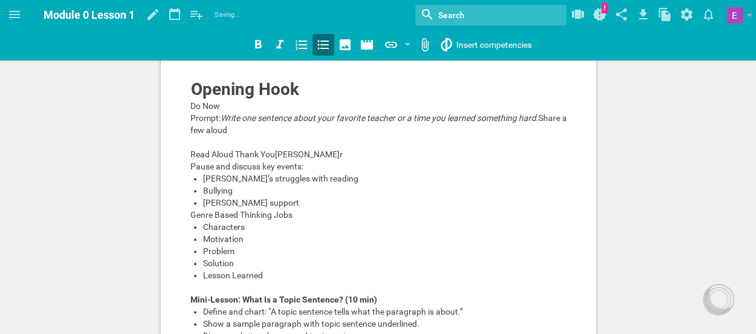
scroll to position [178, 0]
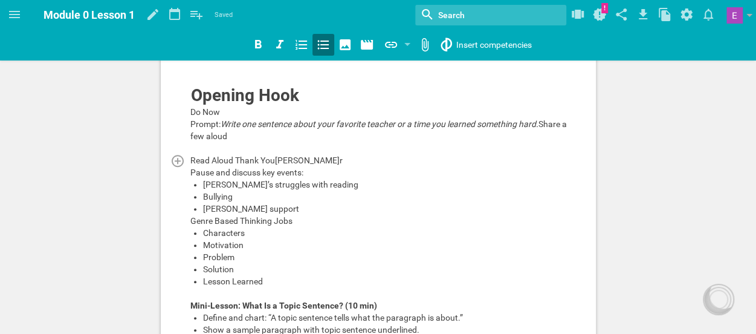
click at [344, 158] on div "Read Aloud Thank You[PERSON_NAME]r" at bounding box center [378, 160] width 377 height 12
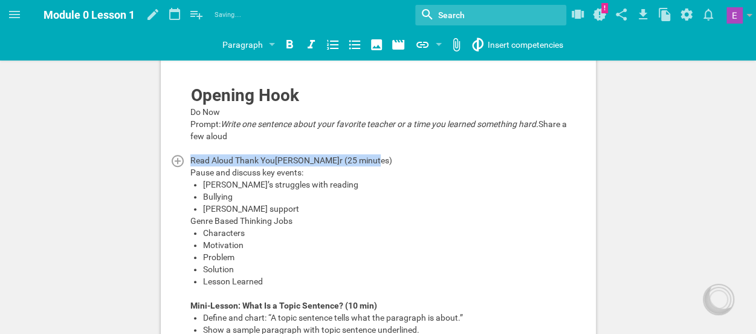
drag, startPoint x: 368, startPoint y: 159, endPoint x: 190, endPoint y: 155, distance: 177.8
click at [190, 155] on div "Read Aloud Thank You[PERSON_NAME]r (25 minutes)" at bounding box center [378, 160] width 377 height 12
click at [288, 44] on icon at bounding box center [290, 44] width 7 height 8
click at [336, 241] on div "Motivation" at bounding box center [385, 245] width 364 height 12
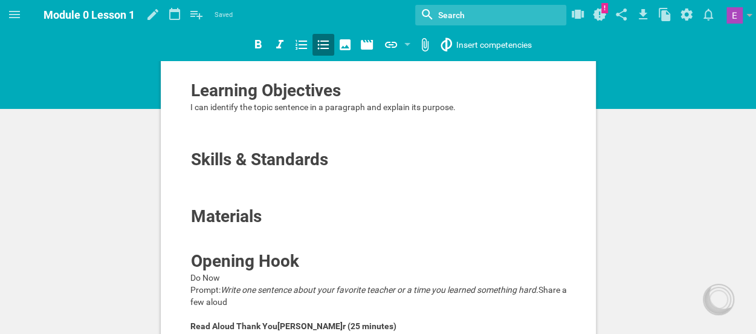
scroll to position [0, 0]
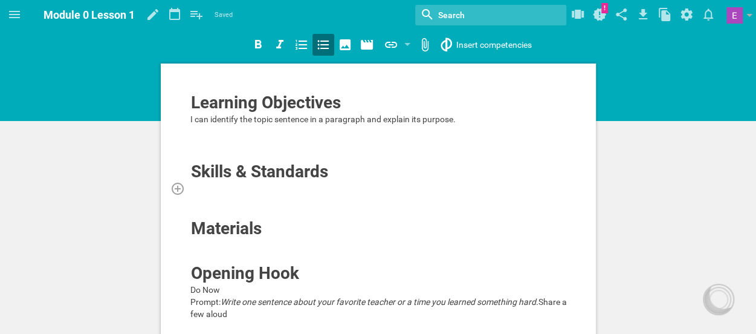
click at [244, 186] on div at bounding box center [378, 188] width 377 height 12
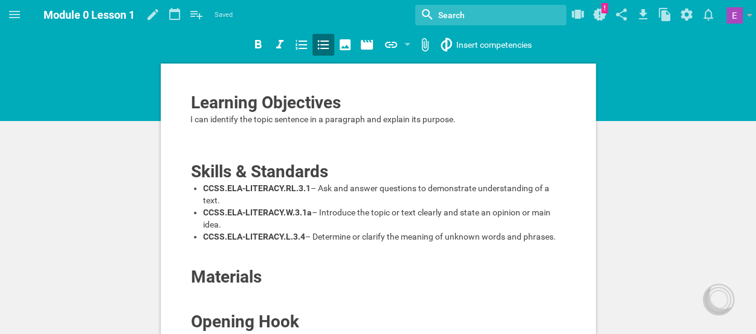
click at [206, 230] on div "CCSS.ELA-LITERACY.W.3.1a – Introduce the topic or text clearly and state an opi…" at bounding box center [385, 218] width 364 height 24
click at [212, 206] on div "CCSS.ELA-LITERACY.RL.3.1 – Ask and answer questions to demonstrate understandin…" at bounding box center [385, 194] width 364 height 24
drag, startPoint x: 561, startPoint y: 241, endPoint x: 201, endPoint y: 202, distance: 362.5
click at [201, 202] on ul "CCSS.ELA-LITERACY.RL.3.1 – Ask and answer questions to demonstrate understandin…" at bounding box center [378, 212] width 377 height 60
drag, startPoint x: 201, startPoint y: 190, endPoint x: 548, endPoint y: 243, distance: 351.6
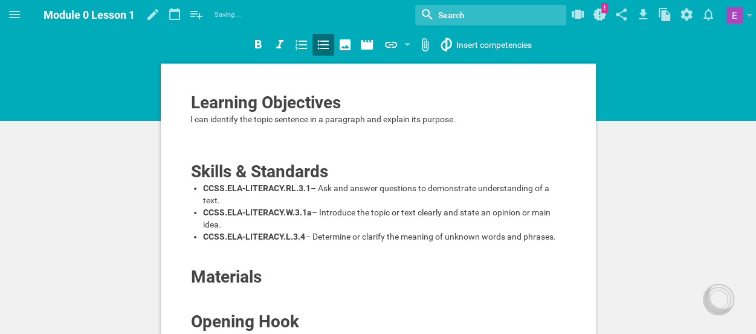
click at [548, 242] on ul "CCSS.ELA-LITERACY.RL.3.1 – Ask and answer questions to demonstrate understandin…" at bounding box center [378, 212] width 377 height 60
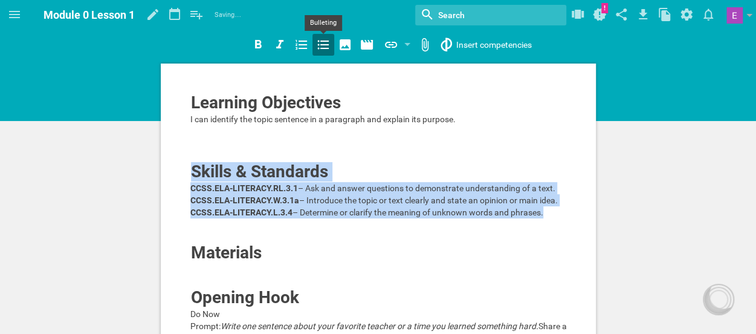
click at [324, 51] on icon at bounding box center [323, 44] width 15 height 15
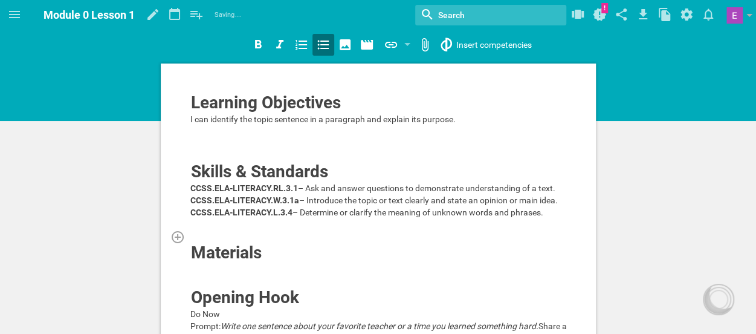
click at [320, 242] on div at bounding box center [378, 236] width 377 height 12
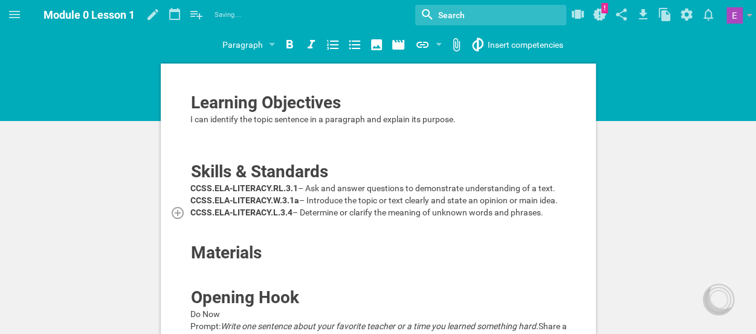
click at [198, 218] on div "CCSS.ELA-LITERACY.L.3.4 – Determine or clarify the meaning of unknown words and…" at bounding box center [378, 212] width 377 height 12
click at [200, 242] on div at bounding box center [378, 236] width 377 height 12
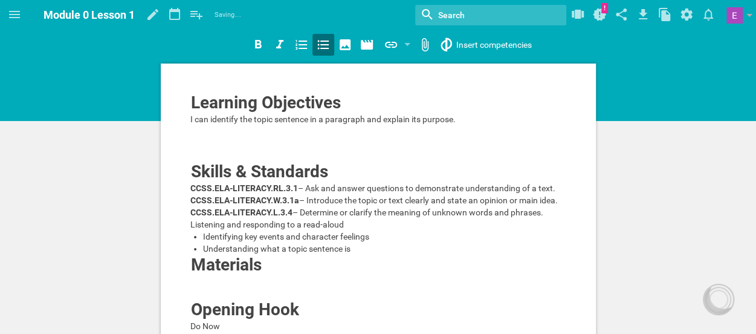
click at [550, 218] on div "CCSS.ELA-LITERACY.L.3.4 – Determine or clarify the meaning of unknown words and…" at bounding box center [378, 218] width 377 height 24
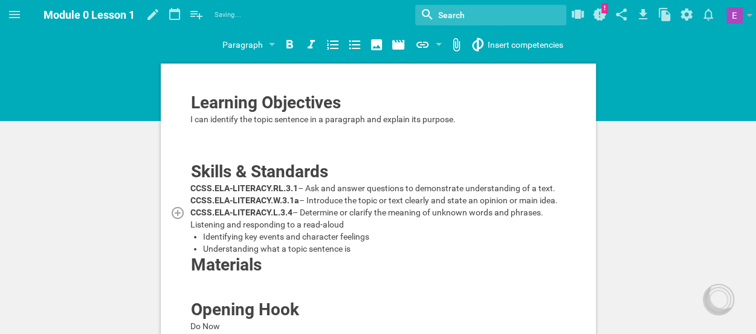
click at [549, 213] on div "CCSS.ELA-LITERACY.L.3.4 – Determine or clarify the meaning of unknown words and…" at bounding box center [378, 218] width 377 height 24
click at [206, 230] on div "Listening and responding to a read-aloud" at bounding box center [378, 224] width 377 height 12
click at [193, 229] on span "Listening and responding to a read-aloud" at bounding box center [267, 224] width 154 height 10
click at [351, 45] on icon at bounding box center [354, 45] width 11 height 9
click at [551, 215] on div "CCSS.ELA-LITERACY.L.3.4 – Determine or clarify the meaning of unknown words and…" at bounding box center [378, 212] width 377 height 12
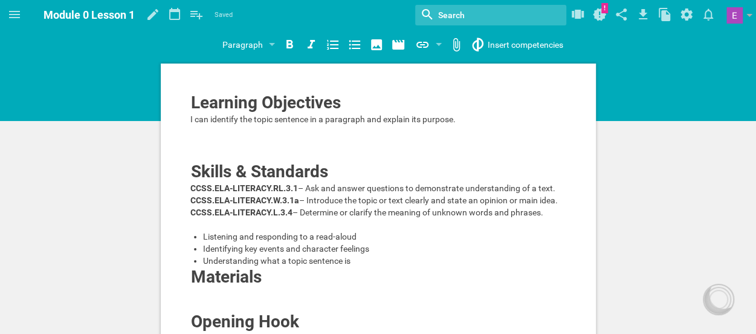
click at [225, 255] on div "Identifying key events and character feelings" at bounding box center [385, 248] width 364 height 12
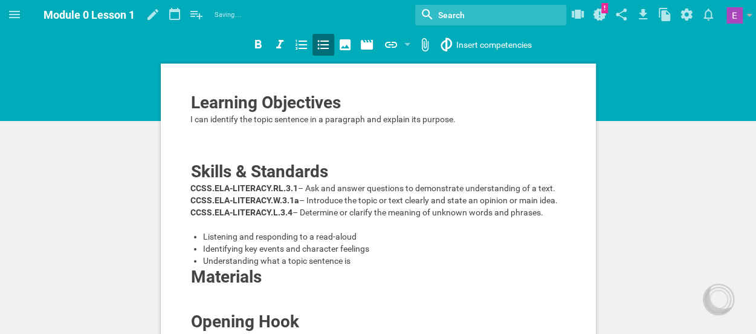
click at [216, 242] on div "Listening and responding to a read-aloud" at bounding box center [385, 236] width 364 height 12
click at [354, 262] on div "Understanding what a topic sentence is" at bounding box center [385, 261] width 364 height 12
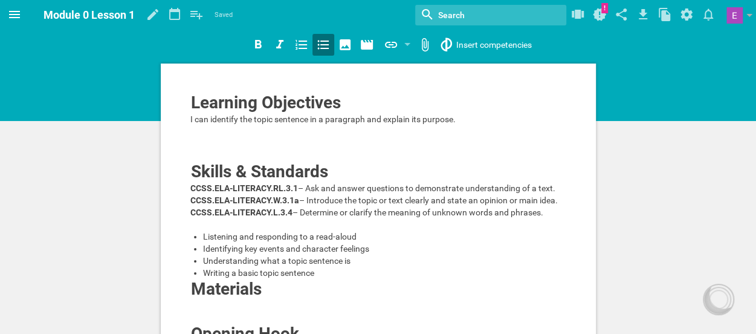
click at [15, 23] on span at bounding box center [14, 14] width 29 height 29
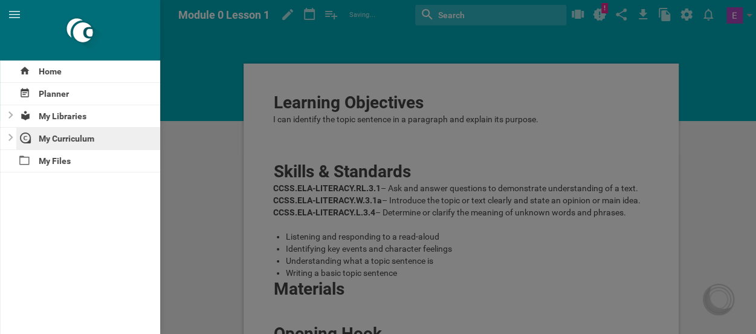
click at [53, 140] on div "My Curriculum" at bounding box center [88, 139] width 144 height 22
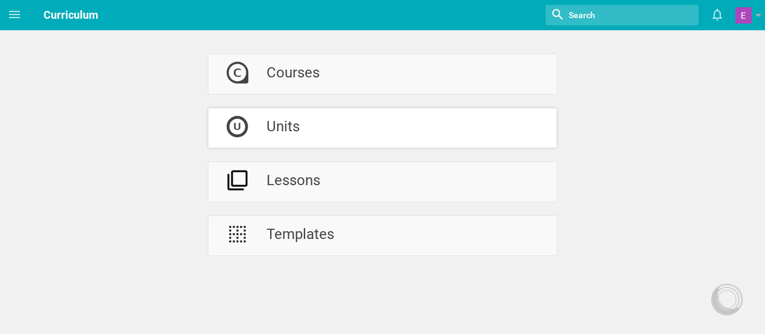
click at [299, 137] on div "Units" at bounding box center [283, 127] width 33 height 39
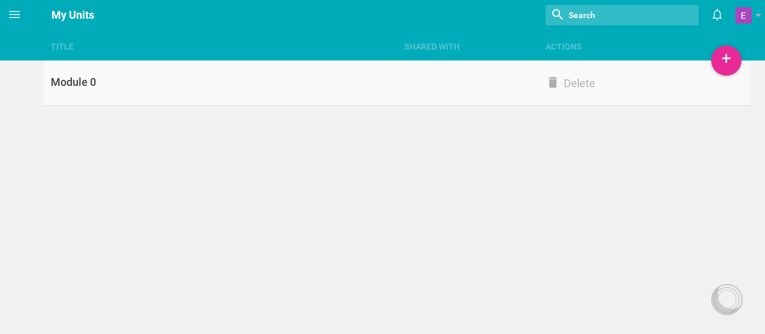
click at [141, 80] on div "Module 0" at bounding box center [221, 82] width 354 height 15
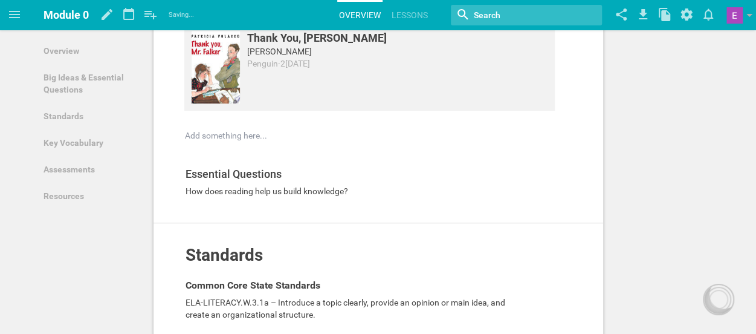
scroll to position [404, 0]
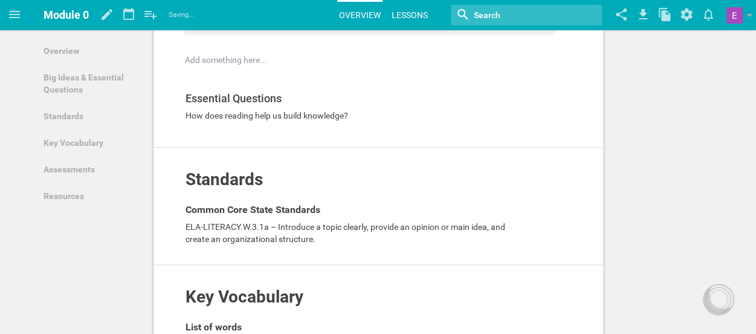
click at [424, 15] on link "Lessons" at bounding box center [410, 15] width 40 height 27
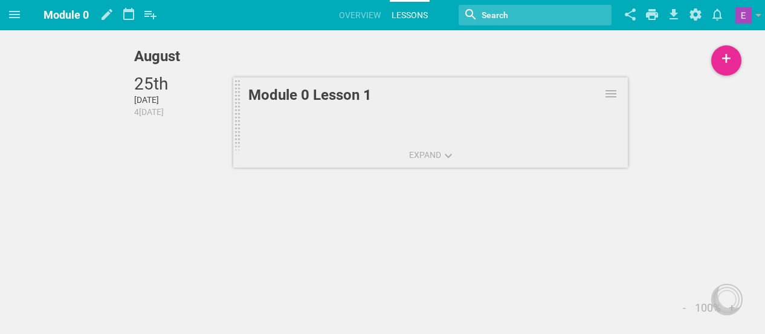
click at [411, 126] on link "Module 0 Lesson 1" at bounding box center [430, 124] width 395 height 94
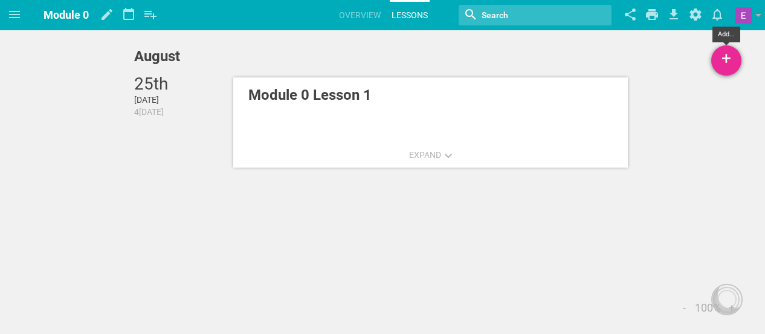
click at [732, 66] on div "+" at bounding box center [727, 60] width 30 height 30
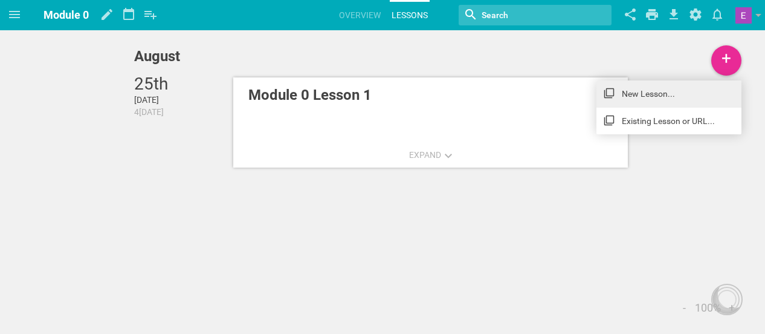
click at [667, 93] on link "New Lesson..." at bounding box center [669, 93] width 145 height 27
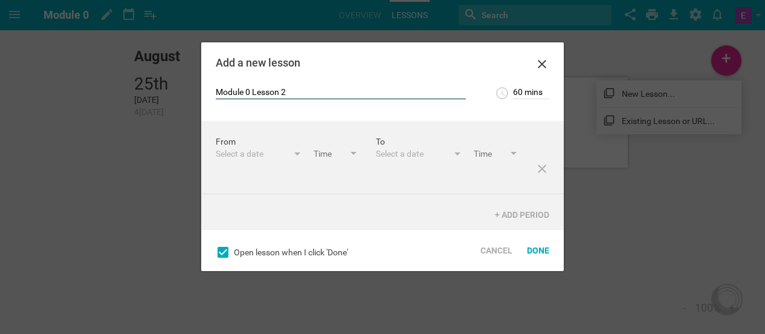
type input "Module 0 Lesson 2"
click at [514, 89] on input "60 mins" at bounding box center [531, 93] width 36 height 12
click at [519, 91] on input "60 mins" at bounding box center [531, 93] width 36 height 12
type input "90 mins"
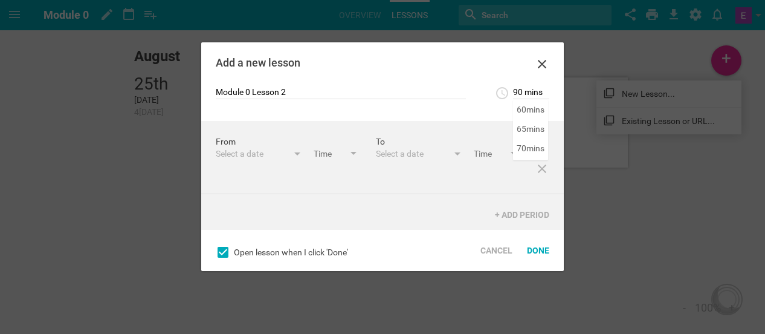
click at [468, 71] on div "Add a new lesson" at bounding box center [382, 64] width 363 height 44
click at [239, 149] on div "Select a date" at bounding box center [252, 154] width 73 height 12
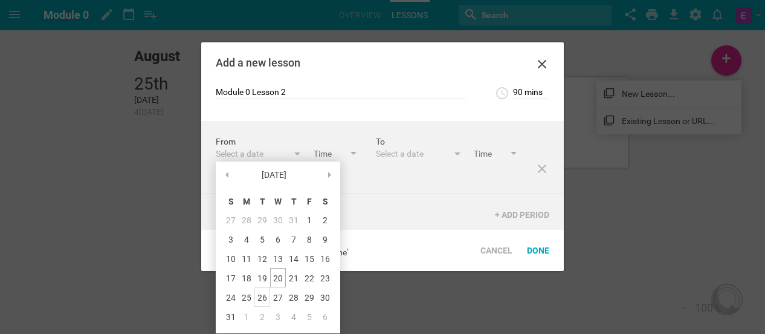
click at [262, 296] on div "26" at bounding box center [263, 296] width 16 height 19
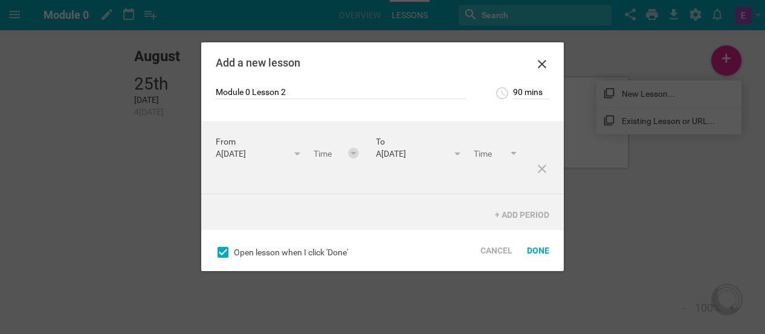
click at [351, 157] on div at bounding box center [354, 154] width 6 height 5
type input "9:30pm"
type input "11:00pm"
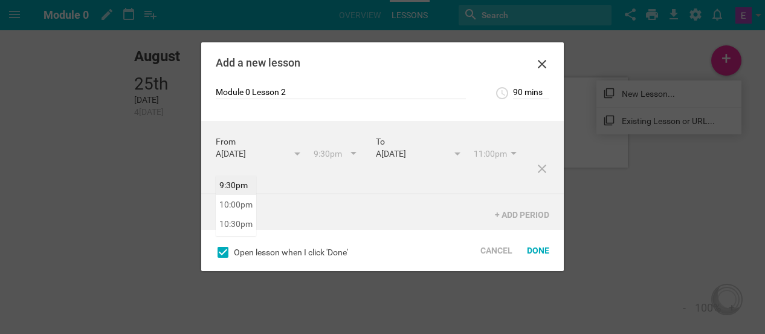
click at [238, 193] on div "From A[DATE] August 25 S M T W T F S 27 28 29 30 31 1 2 3 4 5 6 7 8 9 10 11 12 …" at bounding box center [382, 157] width 363 height 73
click at [543, 255] on div "Done" at bounding box center [538, 250] width 37 height 27
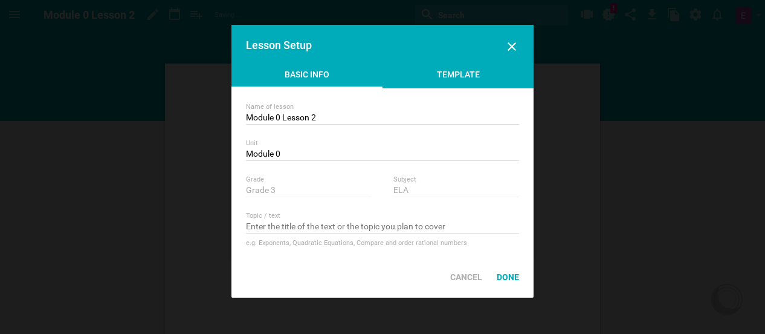
click at [443, 77] on div "Template" at bounding box center [458, 77] width 151 height 18
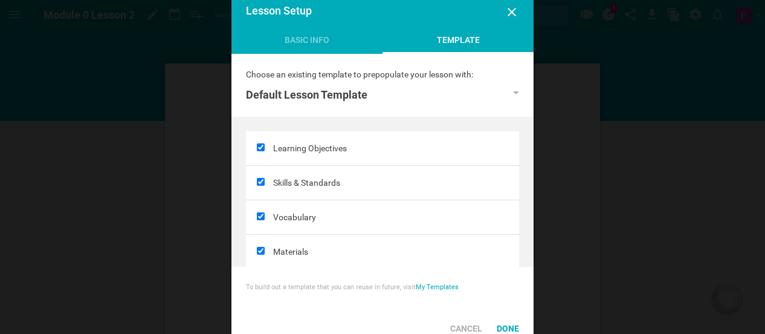
click at [262, 212] on input "checkbox" at bounding box center [261, 216] width 8 height 8
checkbox input "false"
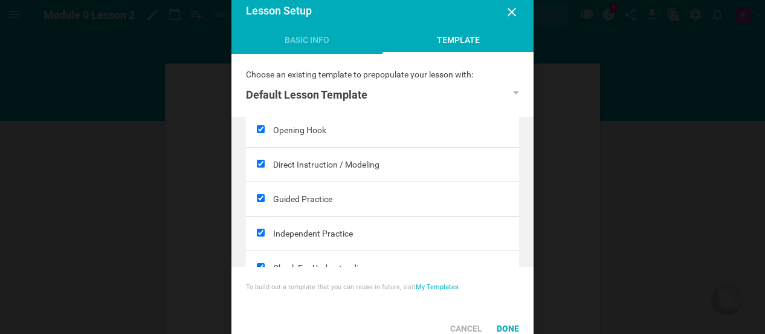
scroll to position [221, 0]
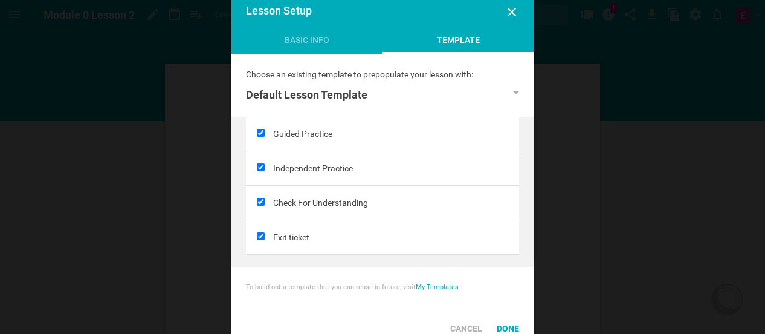
click at [260, 198] on input "checkbox" at bounding box center [261, 202] width 8 height 8
checkbox input "false"
click at [502, 326] on div "Done" at bounding box center [508, 328] width 37 height 27
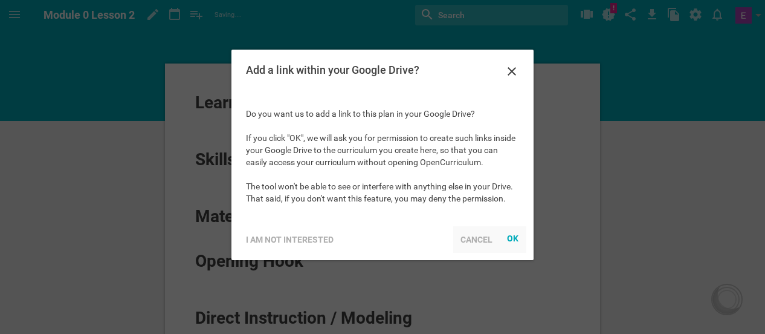
click at [482, 239] on div "Cancel" at bounding box center [476, 239] width 47 height 27
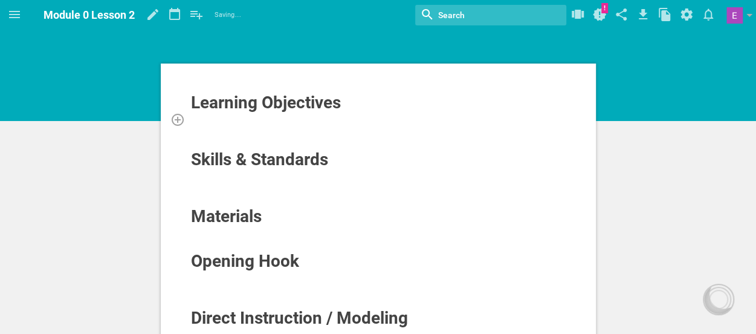
click at [214, 122] on div at bounding box center [378, 119] width 377 height 12
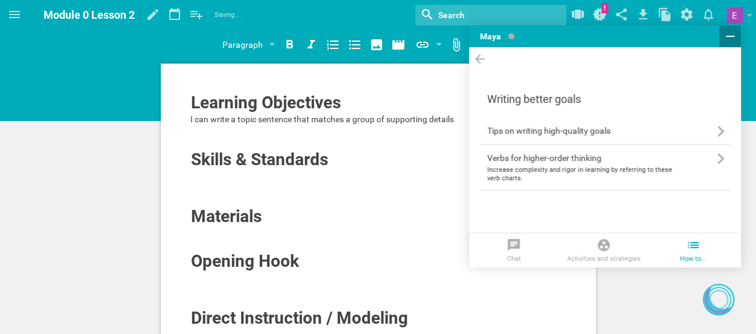
click at [733, 34] on icon at bounding box center [730, 36] width 15 height 15
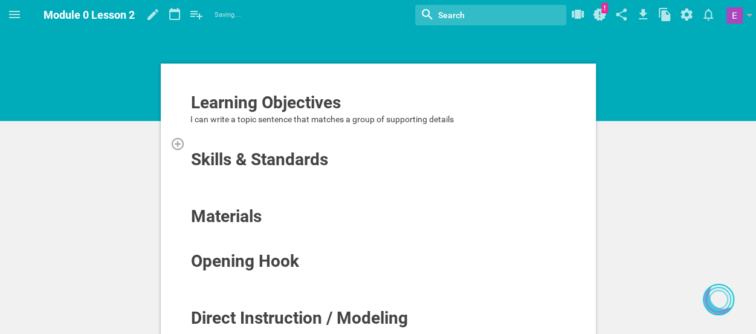
click at [272, 141] on div at bounding box center [378, 143] width 377 height 12
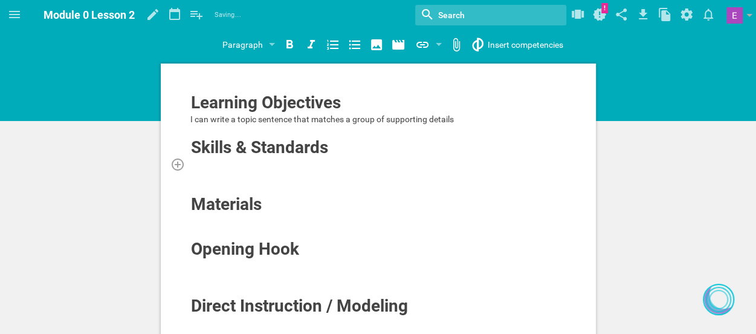
click at [203, 158] on div at bounding box center [378, 164] width 377 height 12
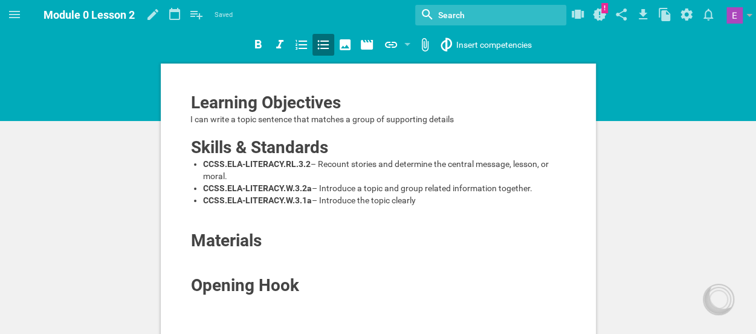
drag, startPoint x: 421, startPoint y: 220, endPoint x: 204, endPoint y: 167, distance: 223.3
click at [204, 167] on ul "CCSS.ELA-LITERACY.RL.3.2 – Recount stories and determine the central message, l…" at bounding box center [378, 182] width 377 height 48
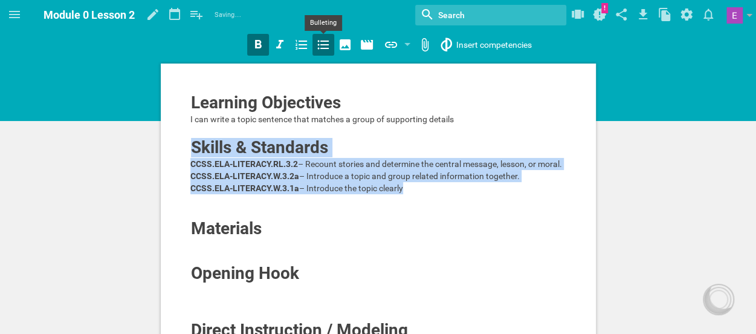
click at [314, 49] on div at bounding box center [324, 45] width 22 height 22
click at [242, 182] on div "CCSS.ELA-LITERACY.W.3.2a – Introduce a topic and group related information toge…" at bounding box center [378, 176] width 377 height 12
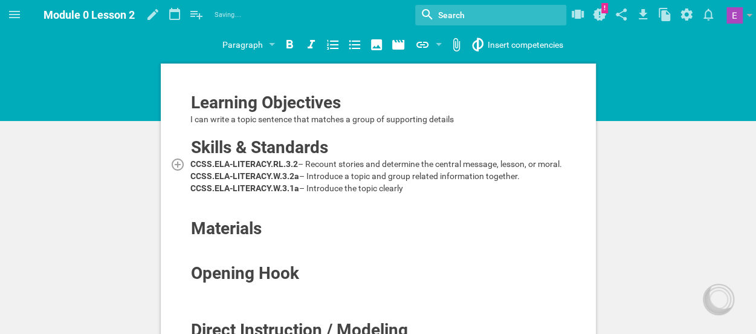
click at [218, 170] on div "CCSS.ELA-LITERACY.RL.3.2 – Recount stories and determine the central message, l…" at bounding box center [378, 164] width 377 height 12
click at [220, 206] on div at bounding box center [378, 200] width 377 height 12
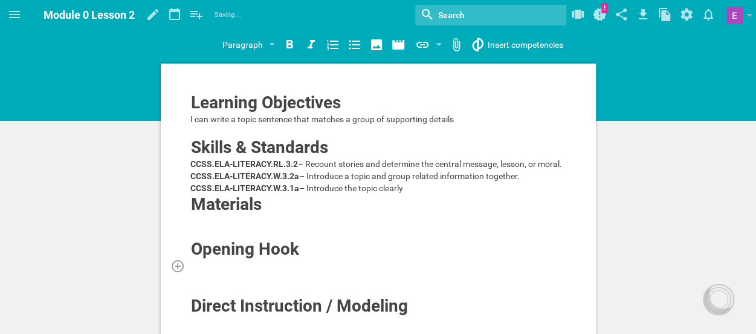
click at [195, 271] on div at bounding box center [378, 265] width 377 height 12
click at [207, 194] on div "CCSS.ELA-LITERACY.W.3.1a – Introduce the topic clearly" at bounding box center [378, 188] width 377 height 12
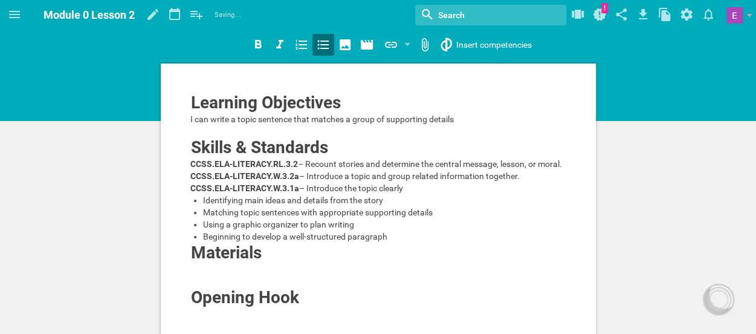
click at [208, 230] on div "Using a graphic organizer to plan writing" at bounding box center [385, 224] width 364 height 12
click at [213, 218] on div "Matching topic sentences with appropriate supporting details" at bounding box center [385, 212] width 364 height 12
click at [215, 206] on div "Identifying main ideas and details from the story" at bounding box center [385, 200] width 364 height 12
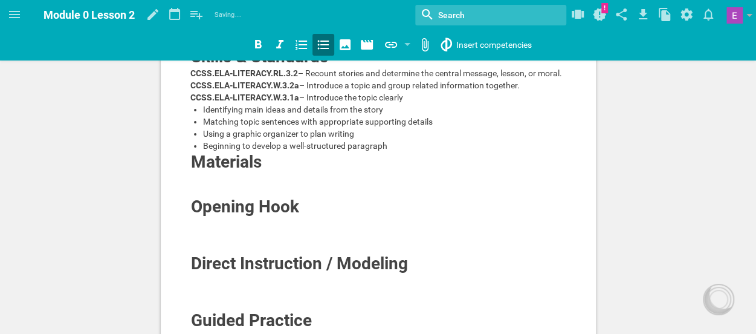
scroll to position [92, 0]
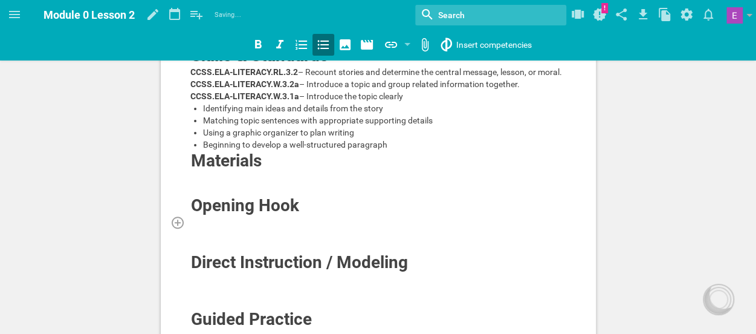
click at [200, 228] on div at bounding box center [378, 222] width 377 height 12
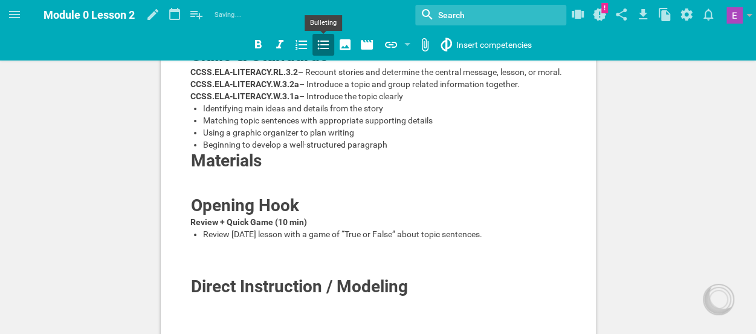
click at [320, 51] on icon at bounding box center [323, 44] width 15 height 15
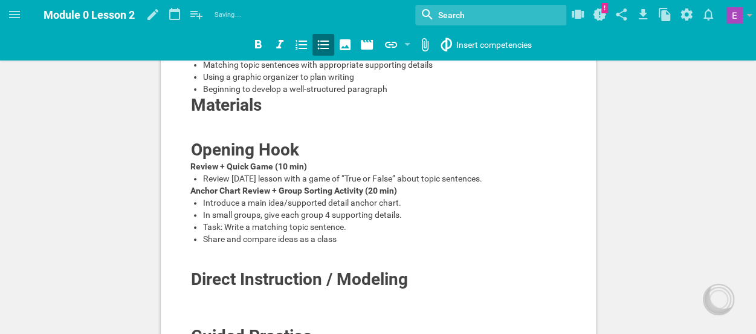
scroll to position [185, 0]
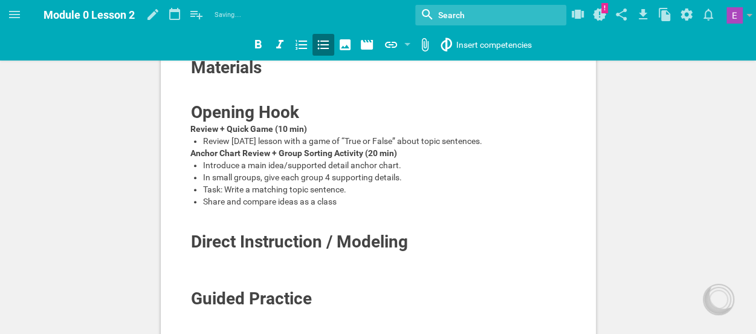
click at [214, 195] on div "Task: Write a matching topic sentence." at bounding box center [385, 189] width 364 height 12
click at [213, 183] on div "In small groups, give each group 4 supporting details." at bounding box center [385, 177] width 364 height 12
click at [208, 171] on div "Introduce a main idea/supported detail anchor chart." at bounding box center [385, 165] width 364 height 12
click at [204, 207] on div "Share and compare ideas as a class" at bounding box center [385, 201] width 364 height 12
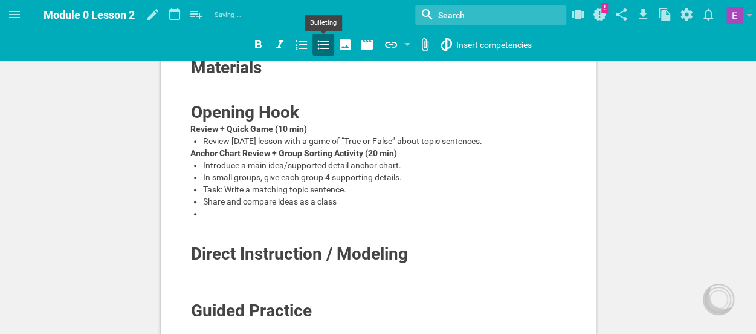
click at [319, 50] on icon at bounding box center [323, 44] width 15 height 15
click at [203, 244] on div at bounding box center [378, 238] width 377 height 12
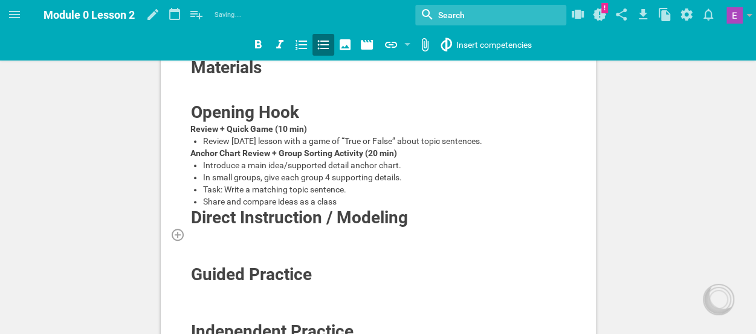
click at [201, 240] on div at bounding box center [378, 234] width 377 height 12
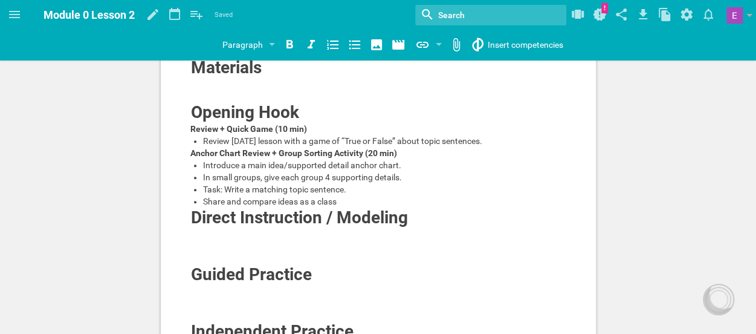
scroll to position [277, 0]
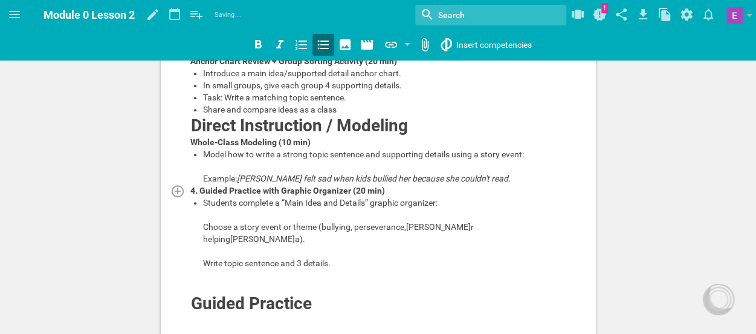
click at [199, 195] on span "4. Guided Practice with Graphic Organizer (20 min)" at bounding box center [287, 191] width 195 height 10
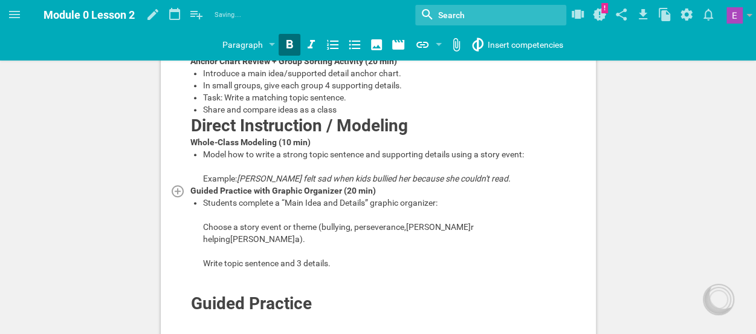
click at [219, 184] on div "Model how to write a strong topic sentence and supporting details using a story…" at bounding box center [385, 166] width 364 height 36
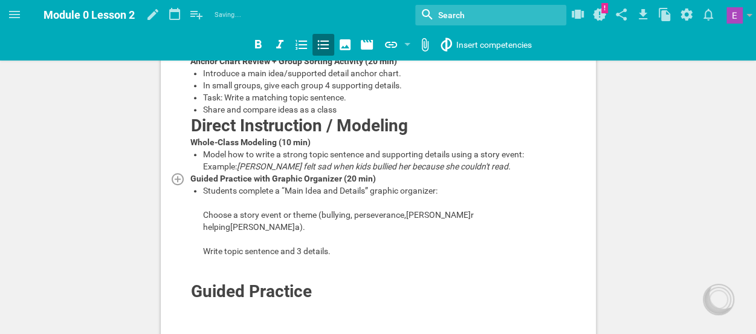
click at [218, 257] on div "Students complete a “Main Idea and Details” graphic organizer: Choose a story e…" at bounding box center [385, 220] width 364 height 73
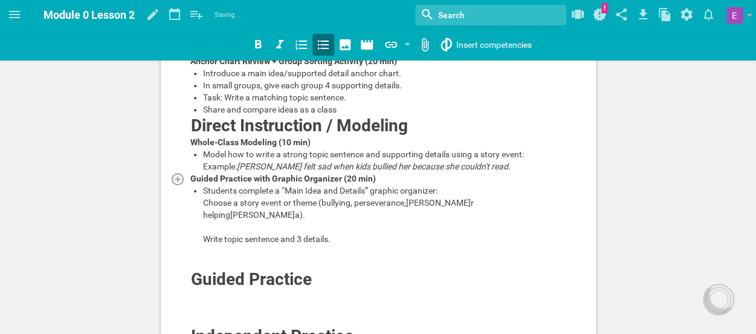
click at [222, 245] on div "Students complete a “Main Idea and Details” graphic organizer: Choose a story e…" at bounding box center [385, 214] width 364 height 60
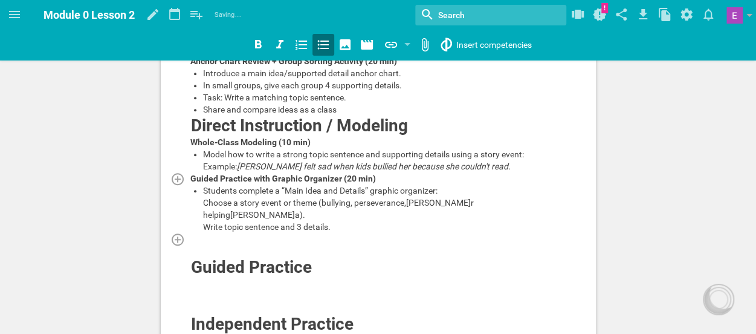
click at [219, 245] on div at bounding box center [378, 239] width 377 height 12
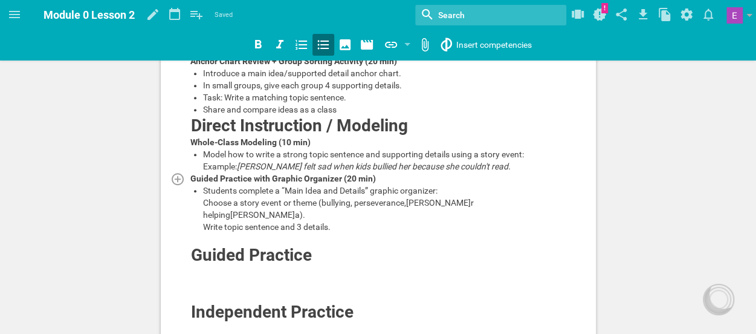
drag, startPoint x: 339, startPoint y: 267, endPoint x: 207, endPoint y: 263, distance: 131.8
click at [207, 233] on div "Students complete a “Main Idea and Details” graphic organizer: Choose a story e…" at bounding box center [385, 208] width 364 height 48
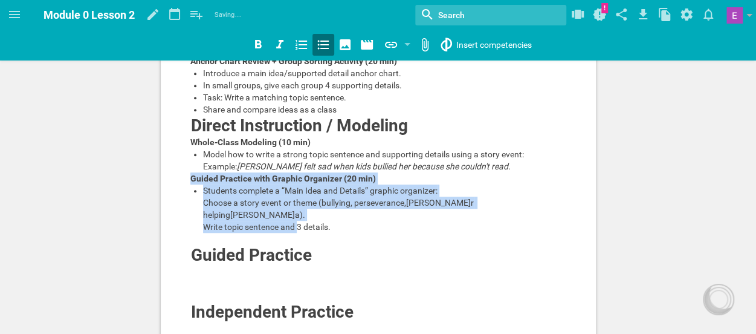
drag, startPoint x: 192, startPoint y: 235, endPoint x: 333, endPoint y: 274, distance: 146.1
click at [333, 274] on div "Learning Objectives I can write a topic sentence that matches a group of suppor…" at bounding box center [378, 104] width 377 height 576
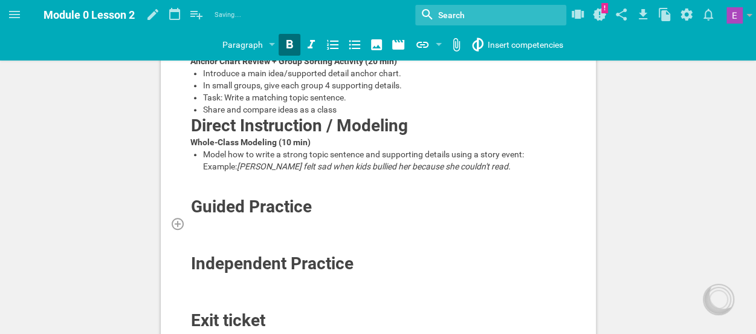
click at [199, 229] on div at bounding box center [378, 223] width 377 height 12
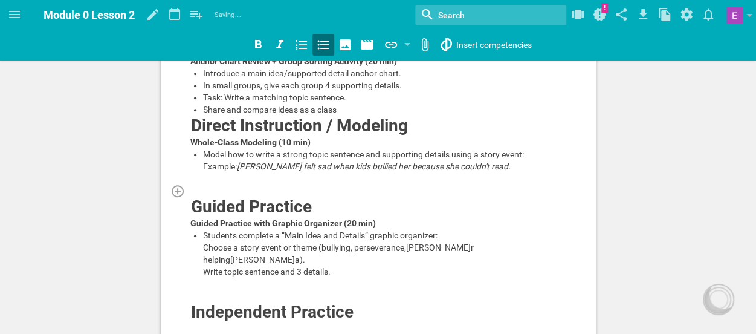
click at [192, 196] on div at bounding box center [378, 190] width 377 height 12
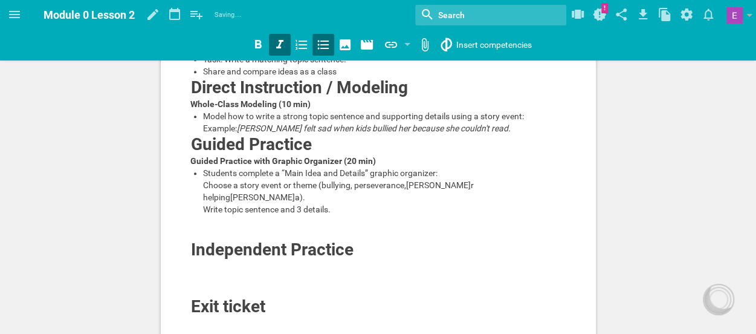
scroll to position [326, 0]
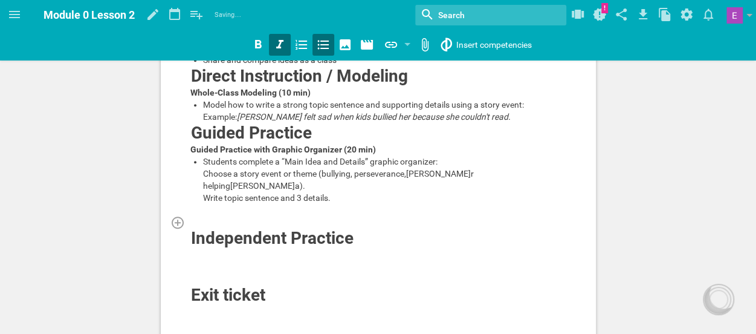
click at [198, 228] on div at bounding box center [378, 222] width 377 height 12
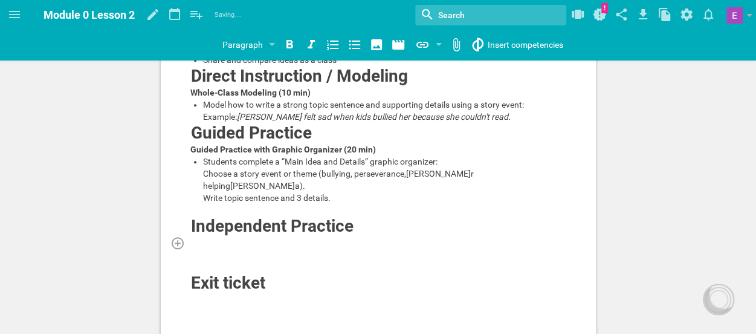
click at [201, 248] on div at bounding box center [378, 242] width 377 height 12
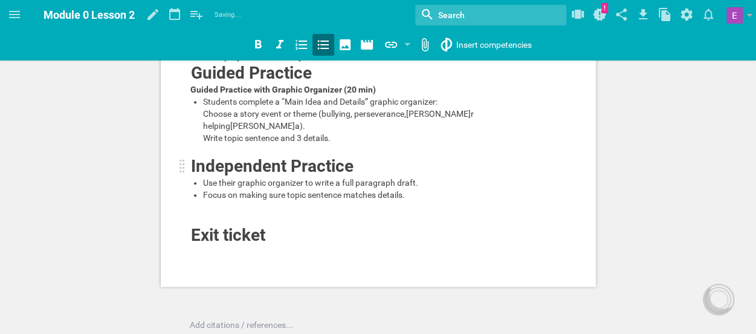
scroll to position [387, 0]
click at [216, 188] on div "Use their graphic organizer to write a full paragraph draft." at bounding box center [385, 182] width 364 height 12
click at [209, 212] on div at bounding box center [378, 206] width 377 height 12
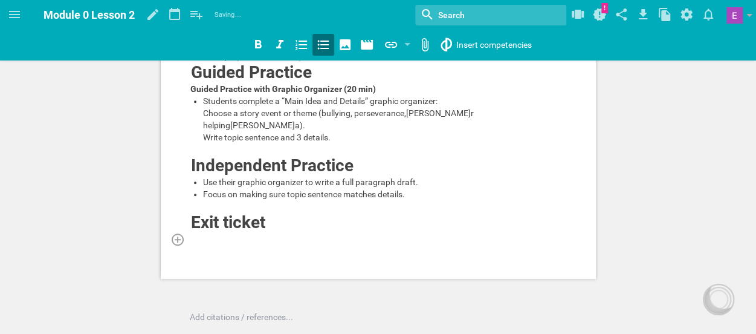
click at [202, 245] on div at bounding box center [378, 239] width 377 height 12
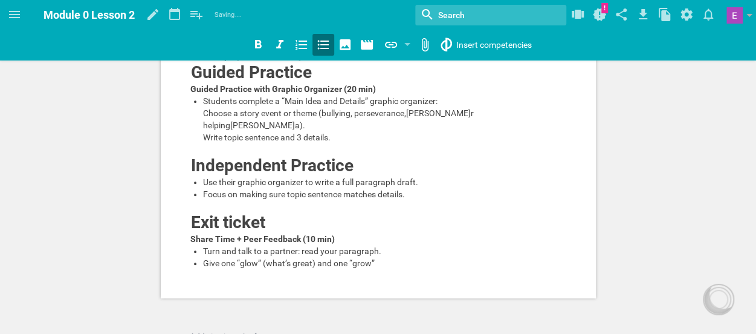
scroll to position [398, 0]
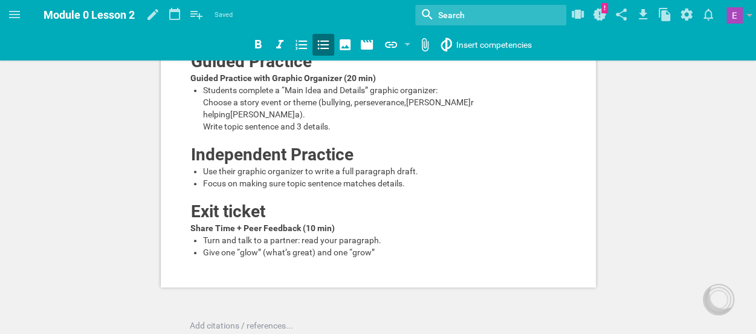
click at [313, 257] on span "Give one “glow” (what’s great) and one “grow”" at bounding box center [289, 252] width 172 height 10
click at [345, 258] on div "Give one “glow” (wh and one “grow”" at bounding box center [385, 252] width 364 height 12
click at [257, 246] on div "Turn and talk to a partner: read your paragraph." at bounding box center [385, 240] width 364 height 12
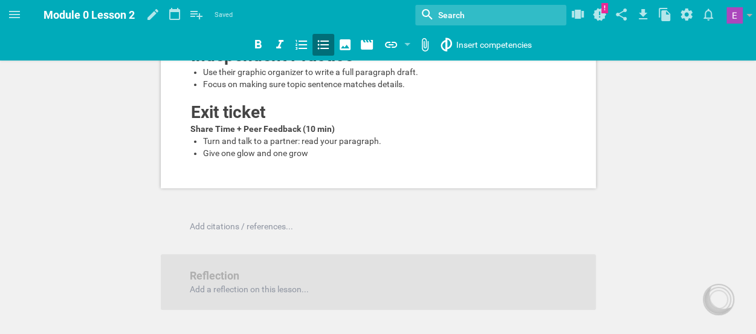
scroll to position [499, 0]
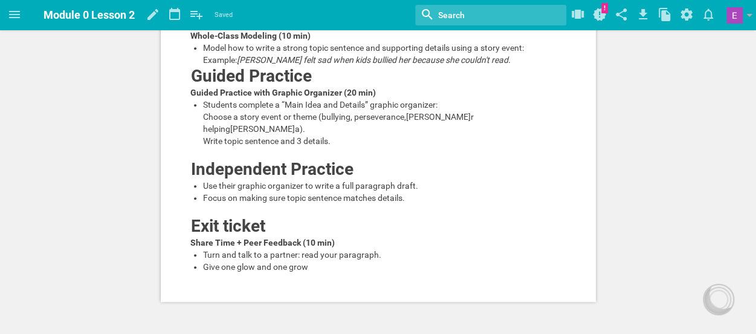
scroll to position [383, 0]
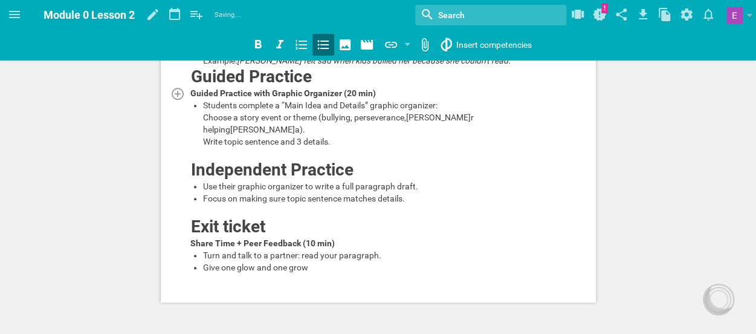
click at [254, 98] on span "Guided Practice with Graphic Organizer (20 min)" at bounding box center [283, 93] width 186 height 10
